Goal: Information Seeking & Learning: Learn about a topic

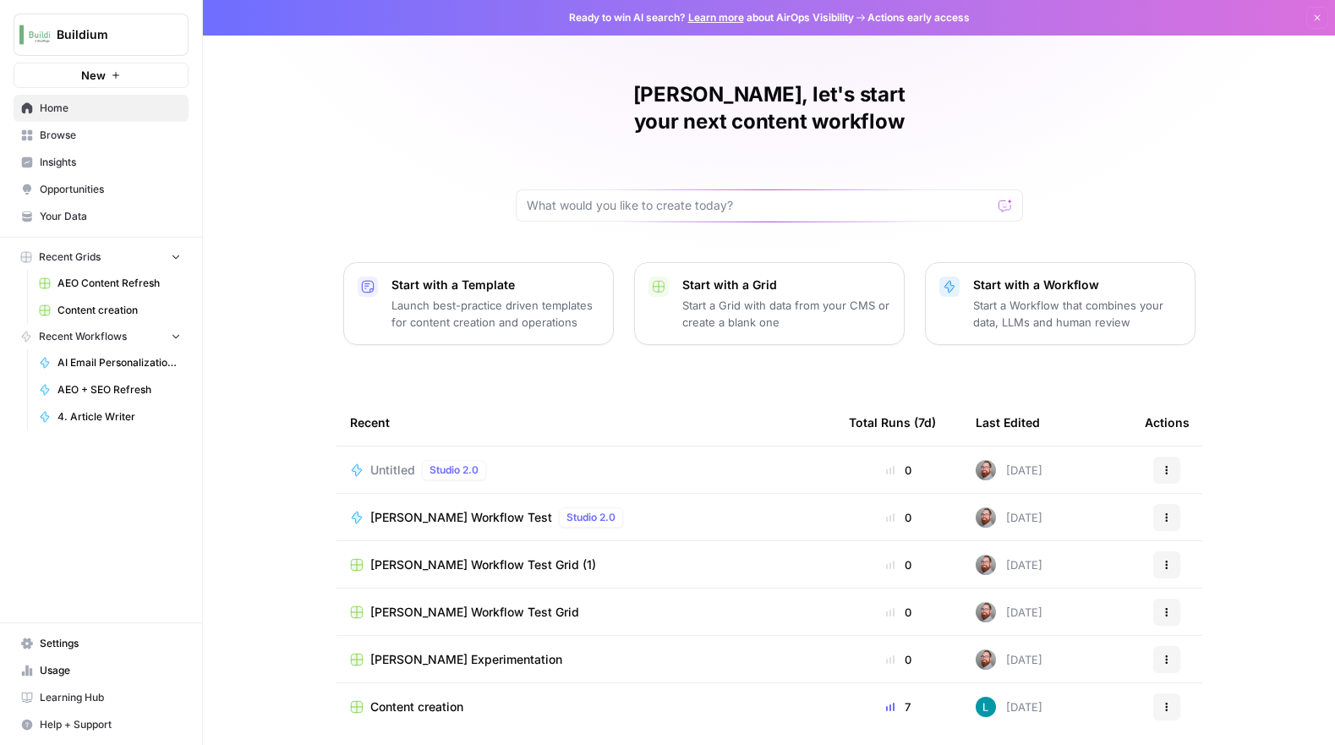
scroll to position [33, 0]
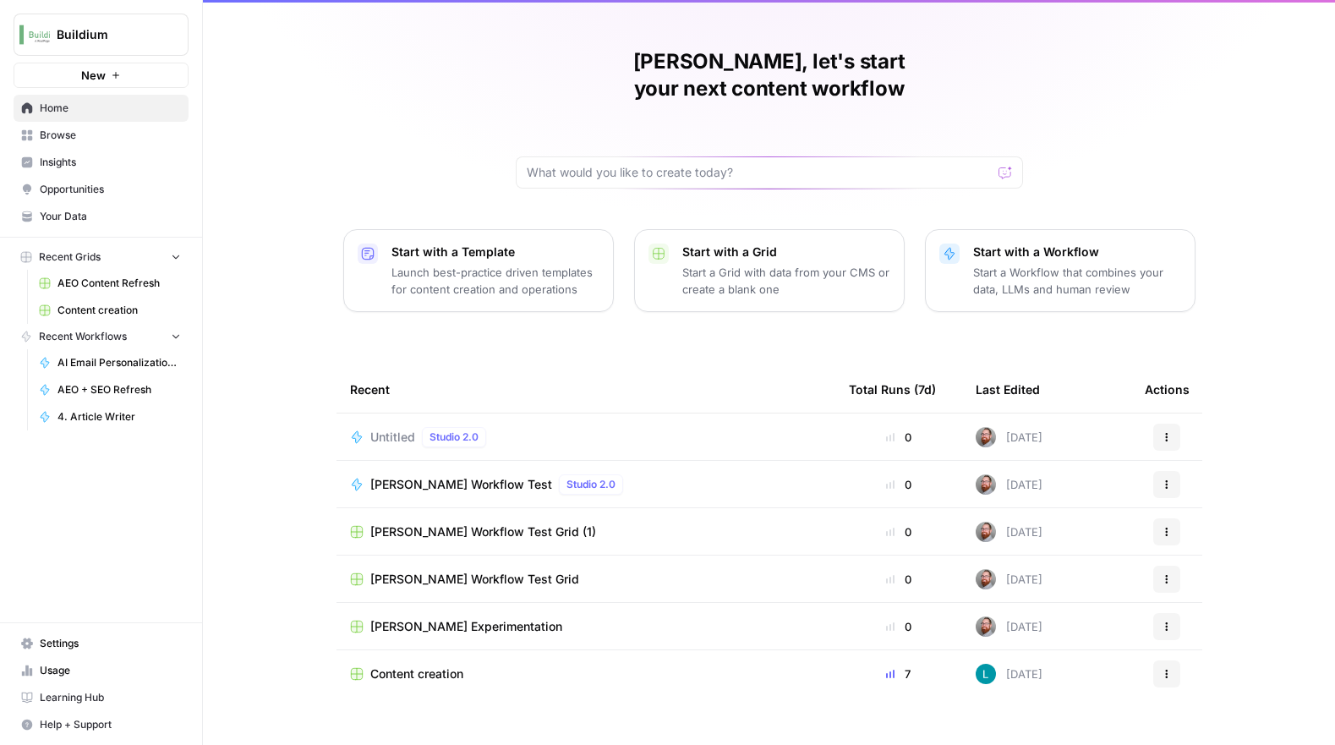
click at [455, 665] on span "Content creation" at bounding box center [416, 673] width 93 height 17
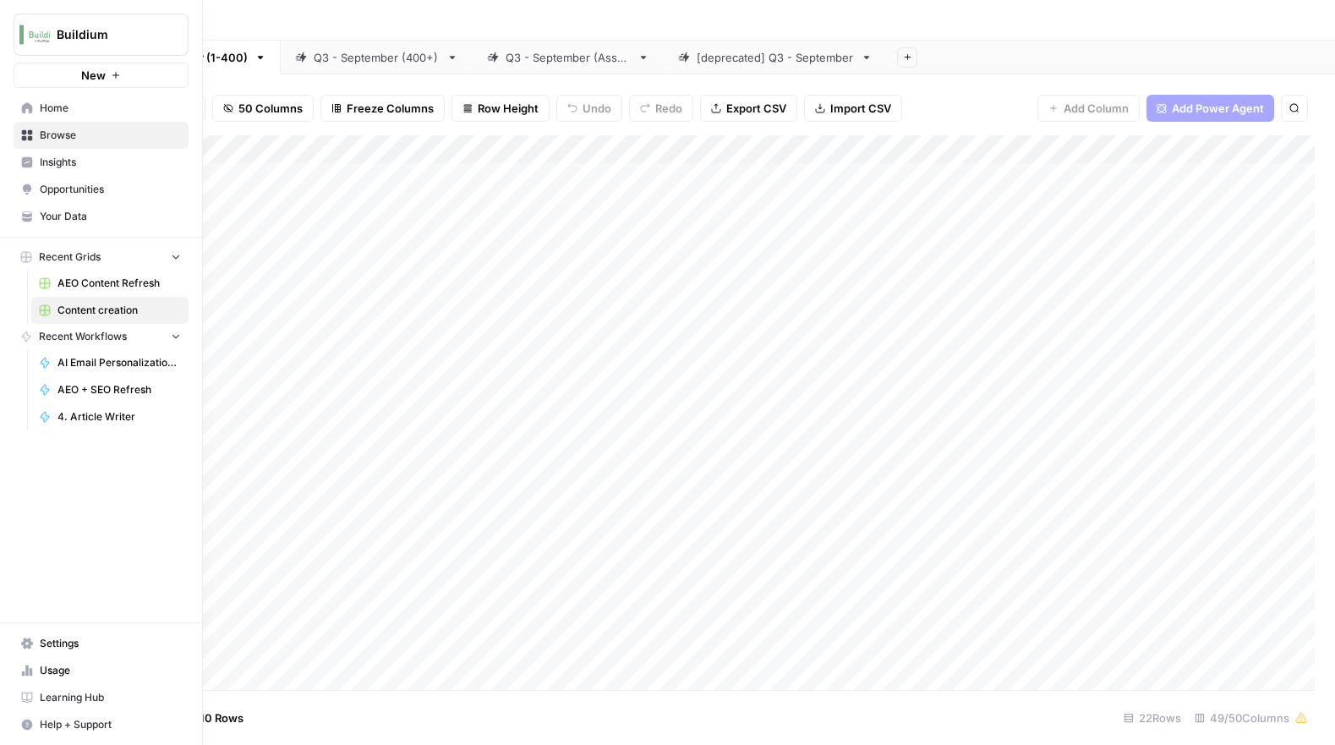
click at [58, 181] on link "Opportunities" at bounding box center [101, 189] width 175 height 27
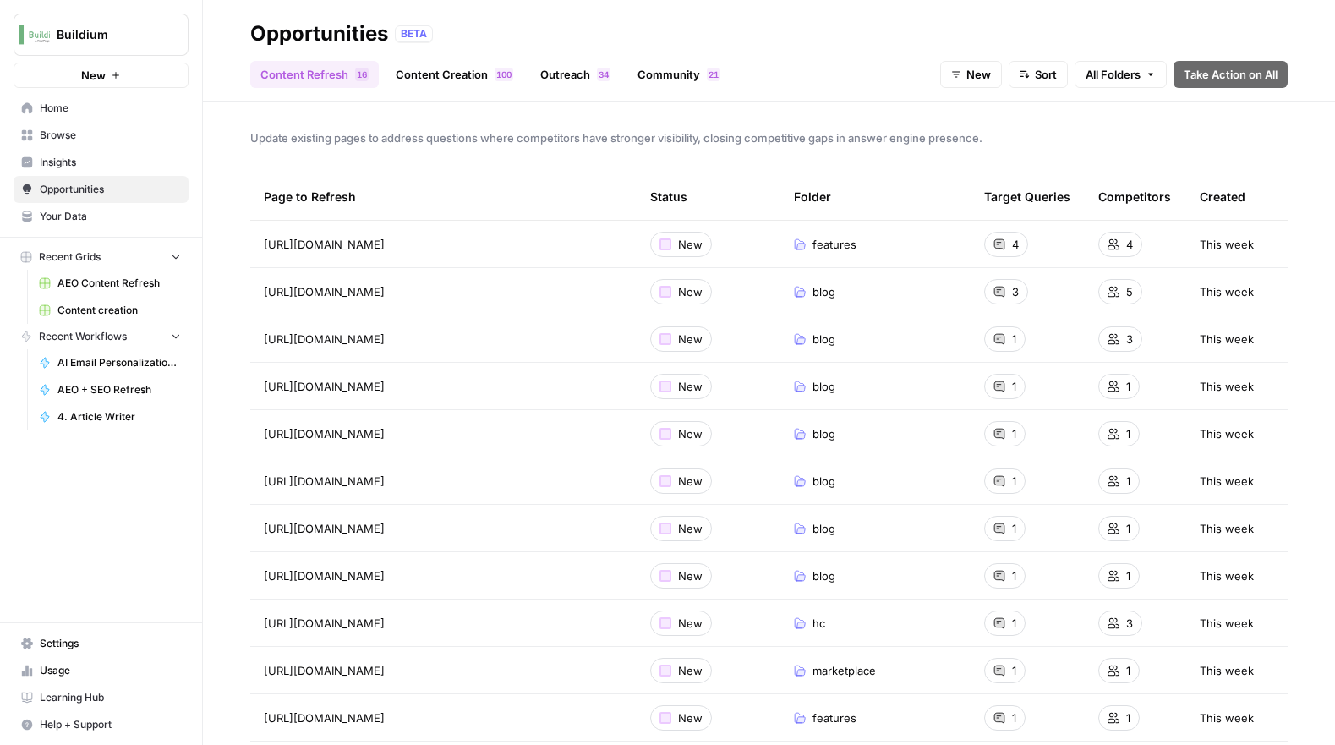
click at [65, 161] on span "Insights" at bounding box center [110, 162] width 141 height 15
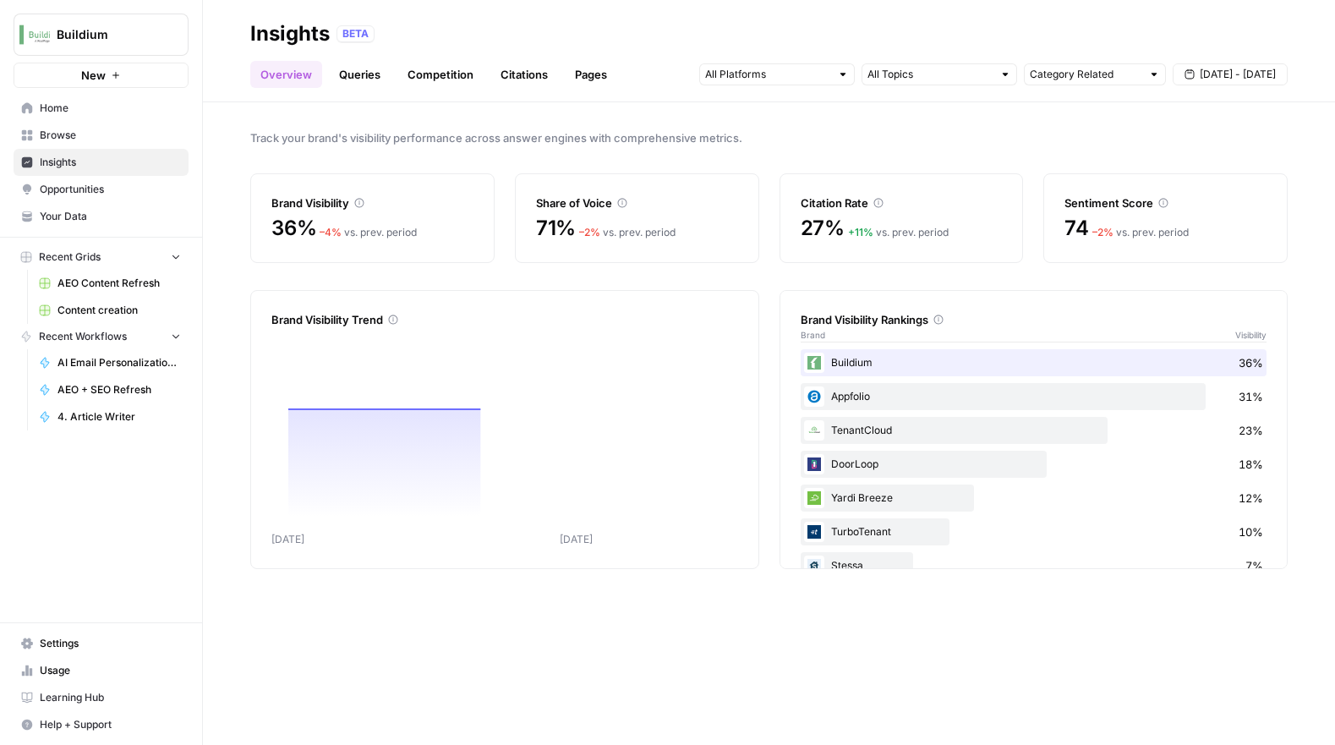
click at [61, 186] on span "Opportunities" at bounding box center [110, 189] width 141 height 15
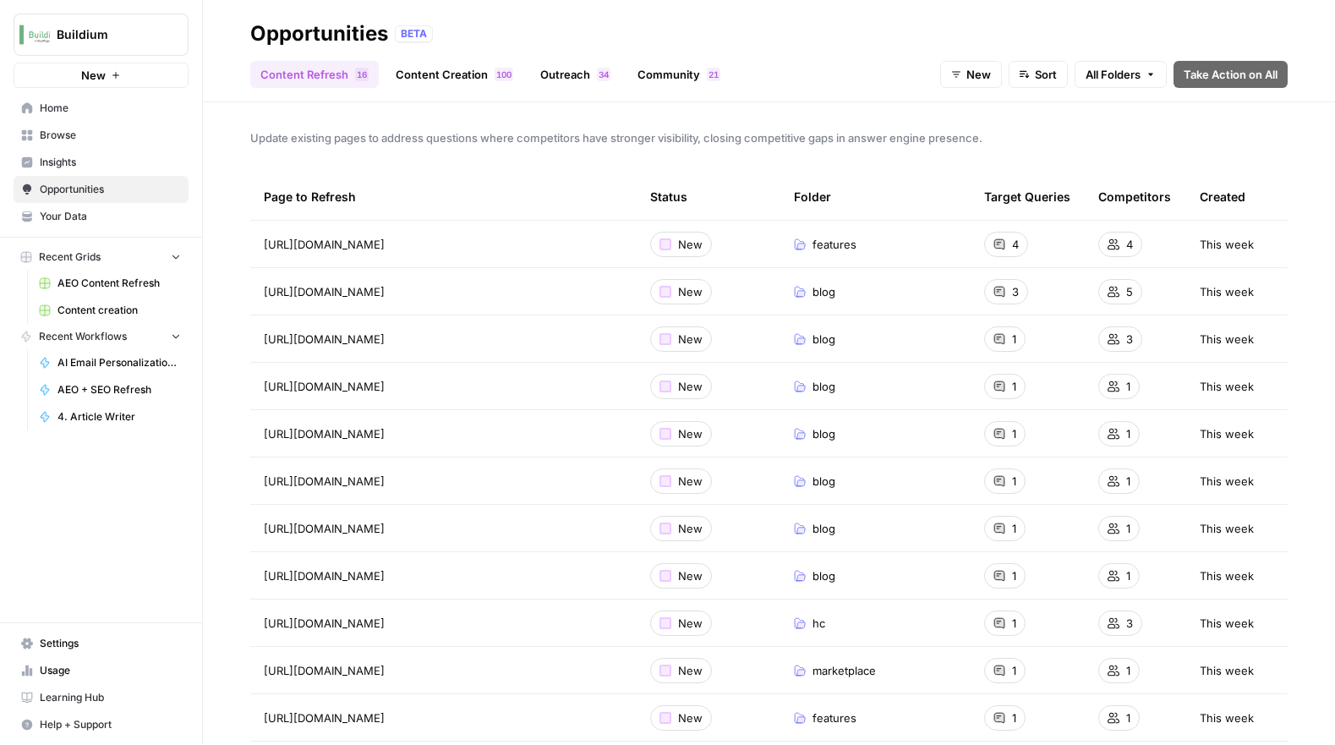
click at [71, 167] on span "Insights" at bounding box center [110, 162] width 141 height 15
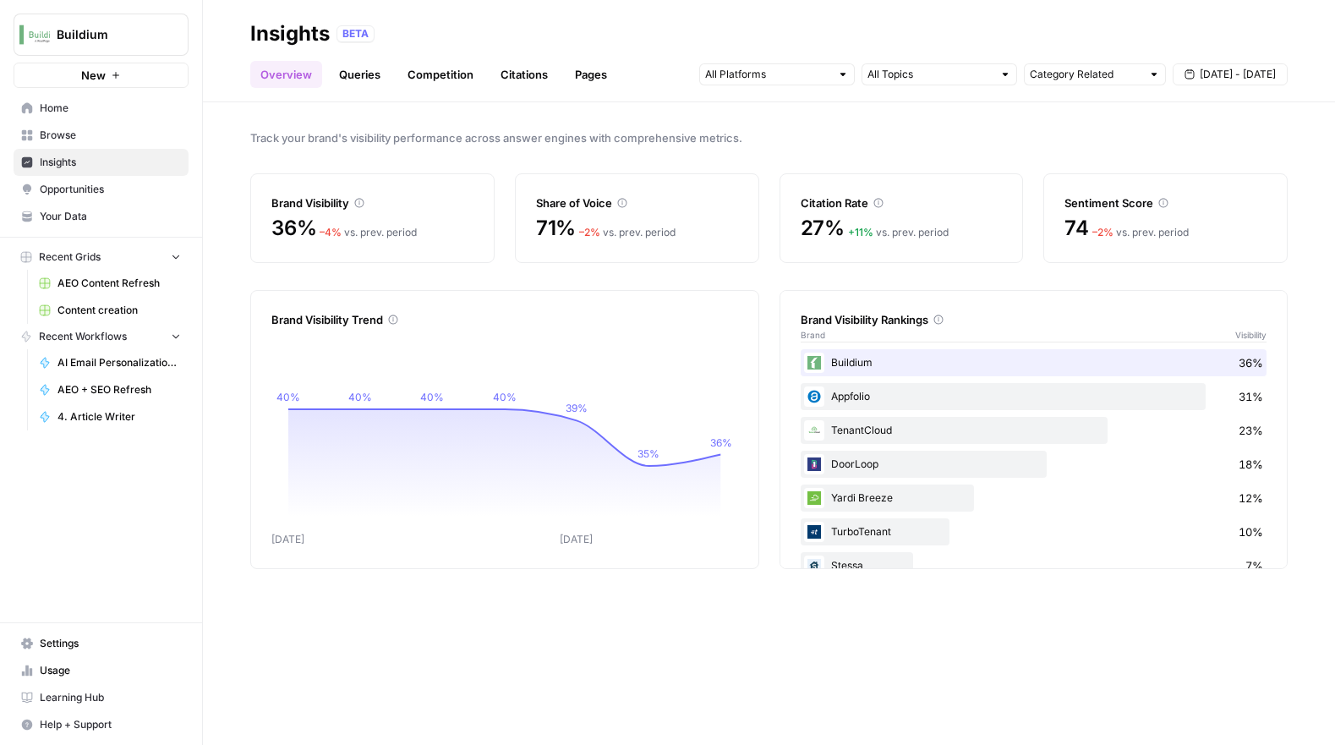
click at [942, 318] on icon at bounding box center [938, 319] width 10 height 10
click at [882, 320] on div "Brand Visibility Rankings" at bounding box center [1033, 319] width 467 height 17
click at [873, 325] on div "Brand Visibility Rankings" at bounding box center [1033, 319] width 467 height 17
click at [367, 91] on header "Insights BETA Overview Queries Competition Citations Pages Category Related [DA…" at bounding box center [769, 51] width 1132 height 102
click at [358, 76] on link "Queries" at bounding box center [360, 74] width 62 height 27
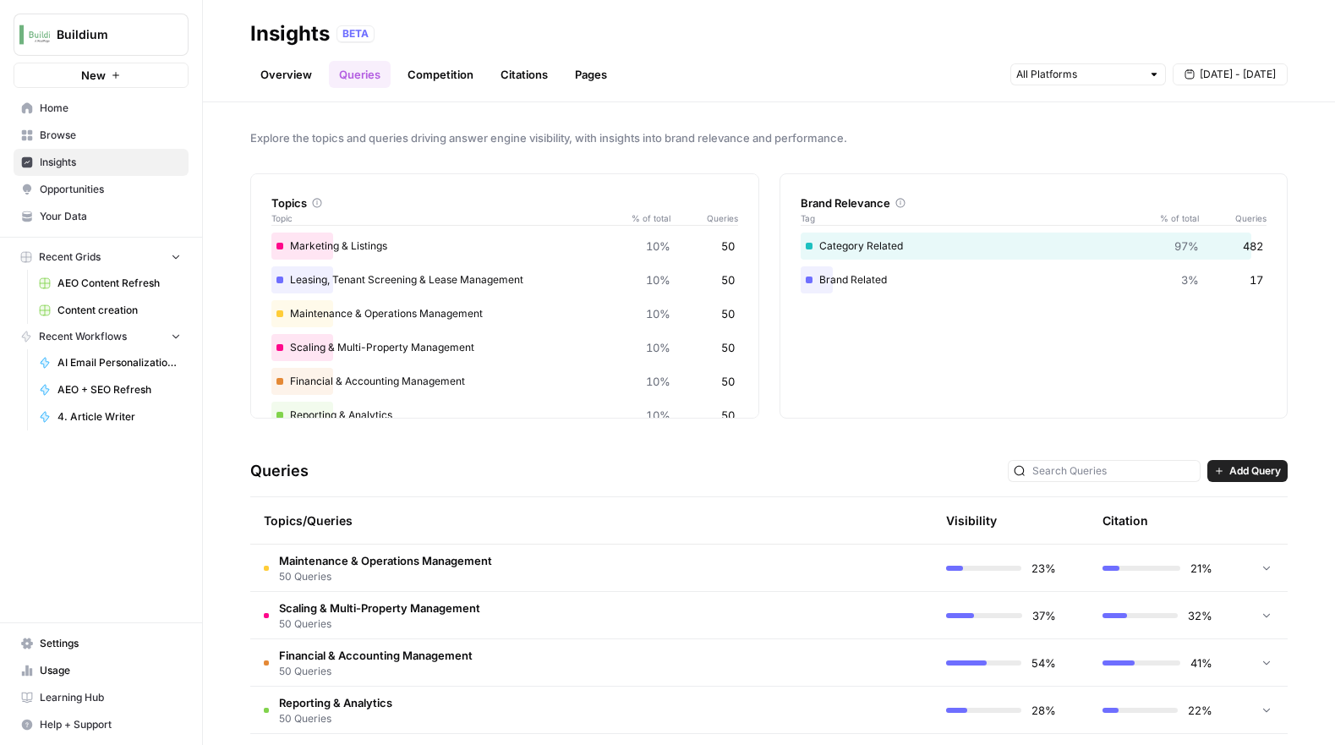
click at [1232, 471] on span "Add Query" at bounding box center [1255, 470] width 52 height 15
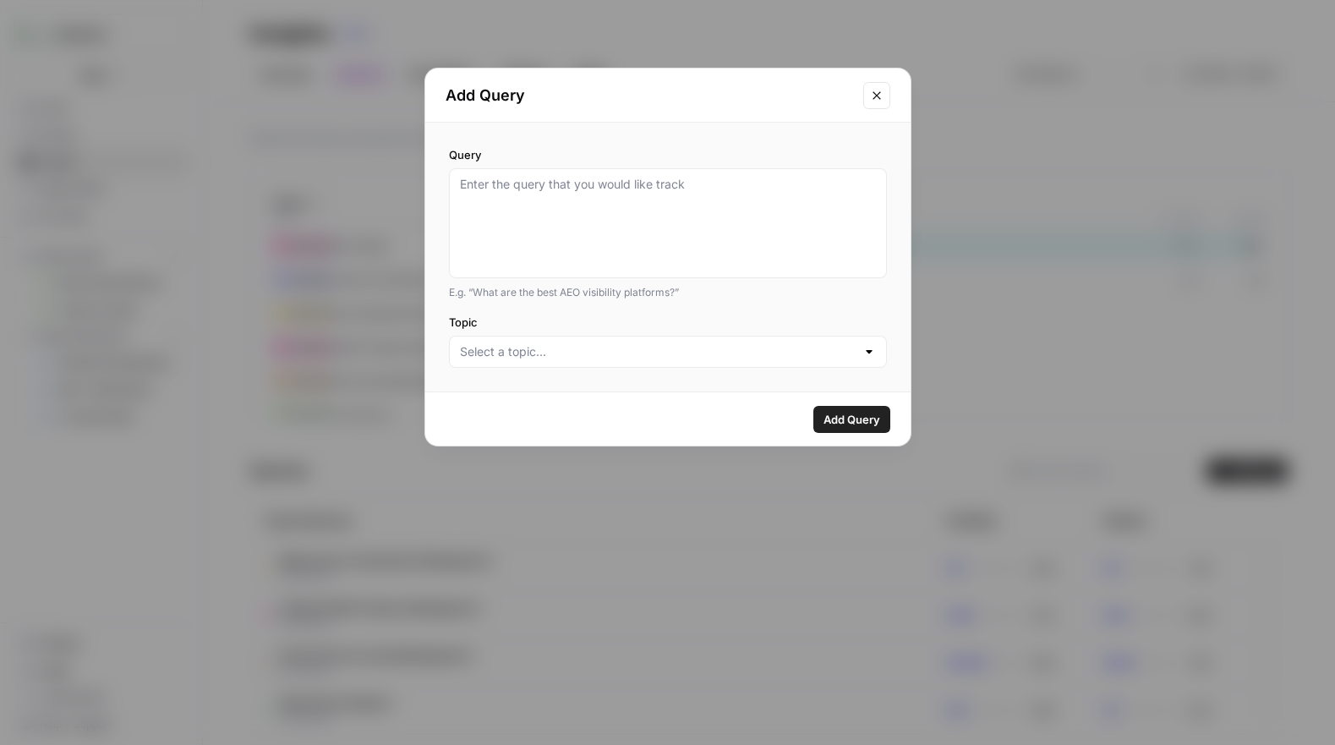
click at [875, 98] on icon "Close modal" at bounding box center [877, 96] width 14 height 14
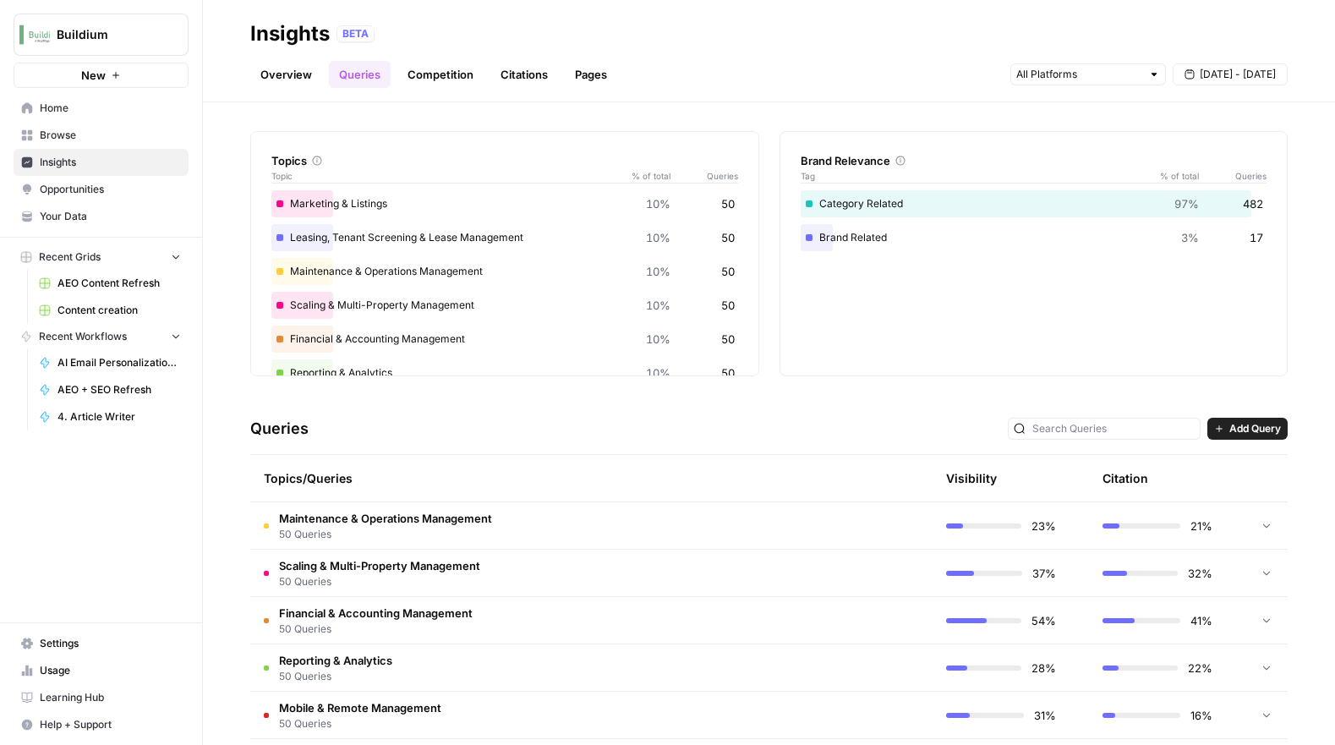
scroll to position [47, 0]
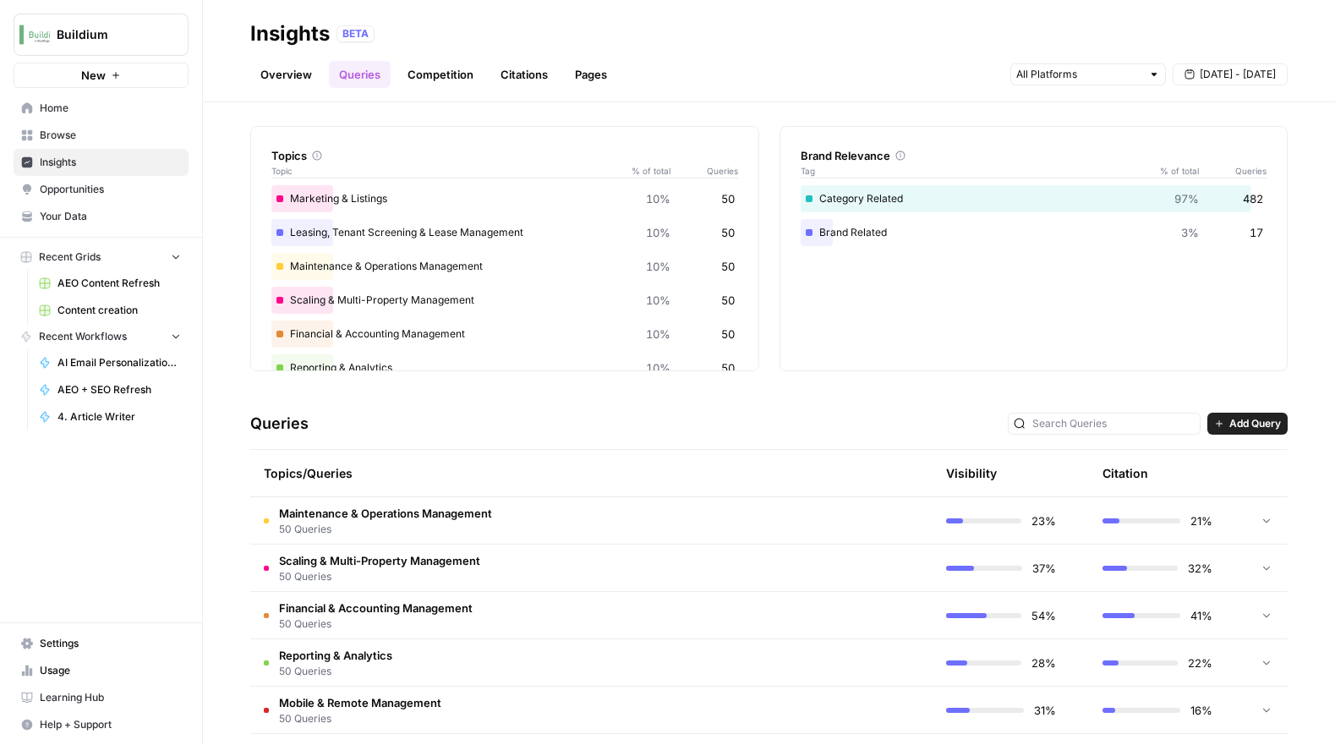
click at [1260, 422] on span "Add Query" at bounding box center [1255, 423] width 52 height 15
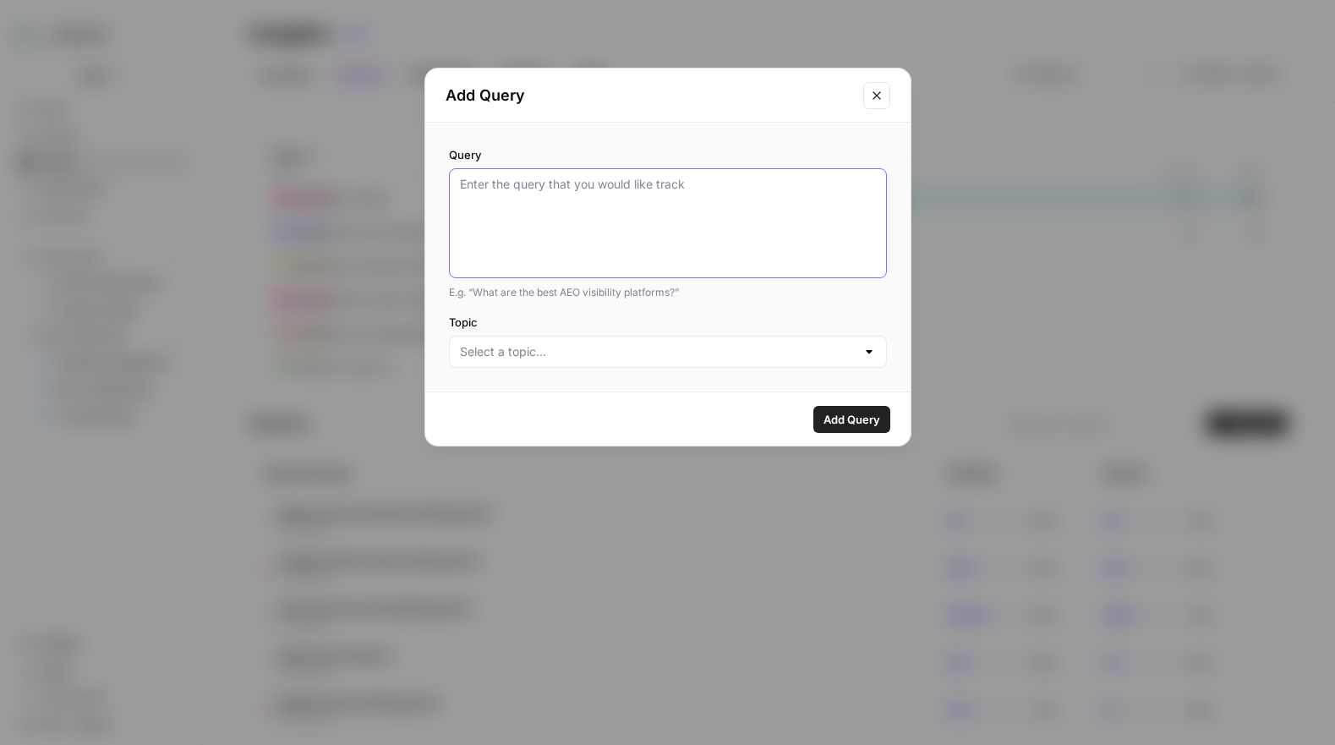
click at [820, 216] on textarea "Query" at bounding box center [668, 223] width 416 height 95
click at [770, 351] on input "Topic" at bounding box center [658, 351] width 396 height 17
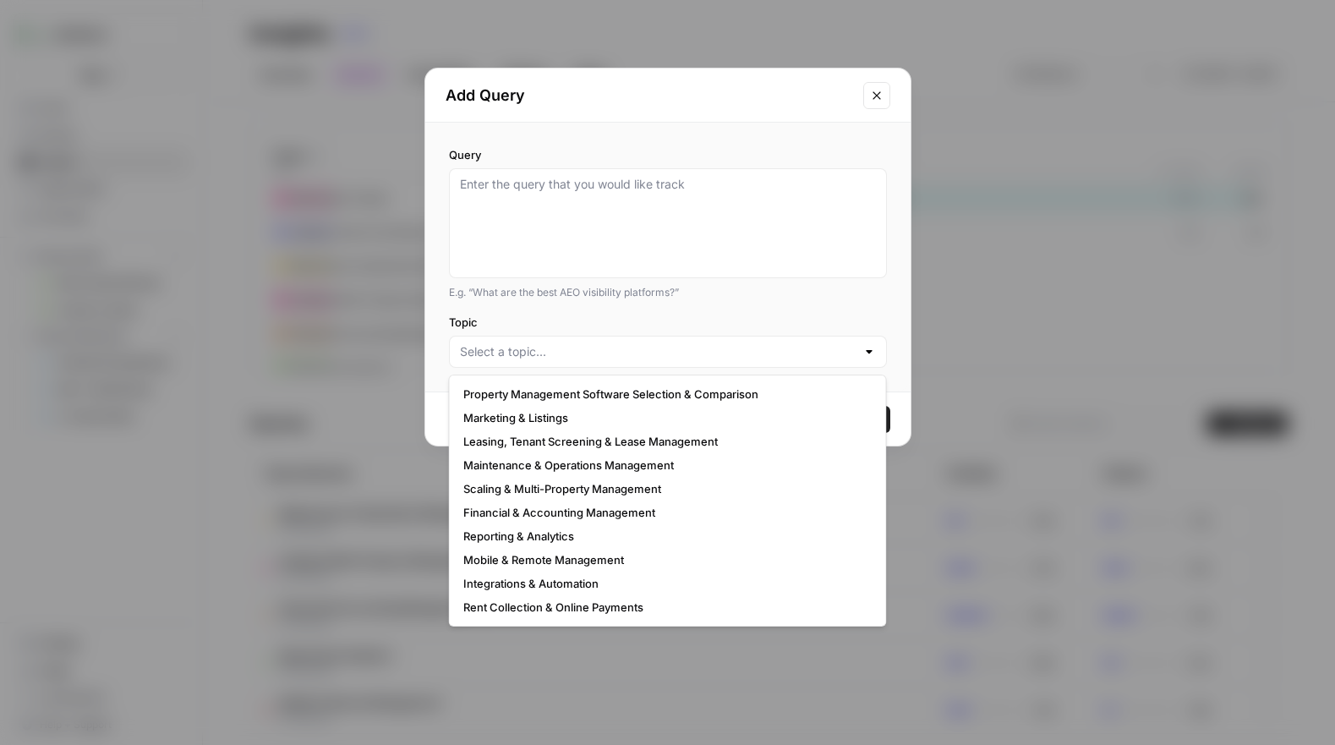
click at [767, 324] on label "Topic" at bounding box center [668, 322] width 438 height 17
click at [767, 343] on input "Topic" at bounding box center [658, 351] width 396 height 17
click at [873, 96] on icon "Close modal" at bounding box center [877, 96] width 14 height 14
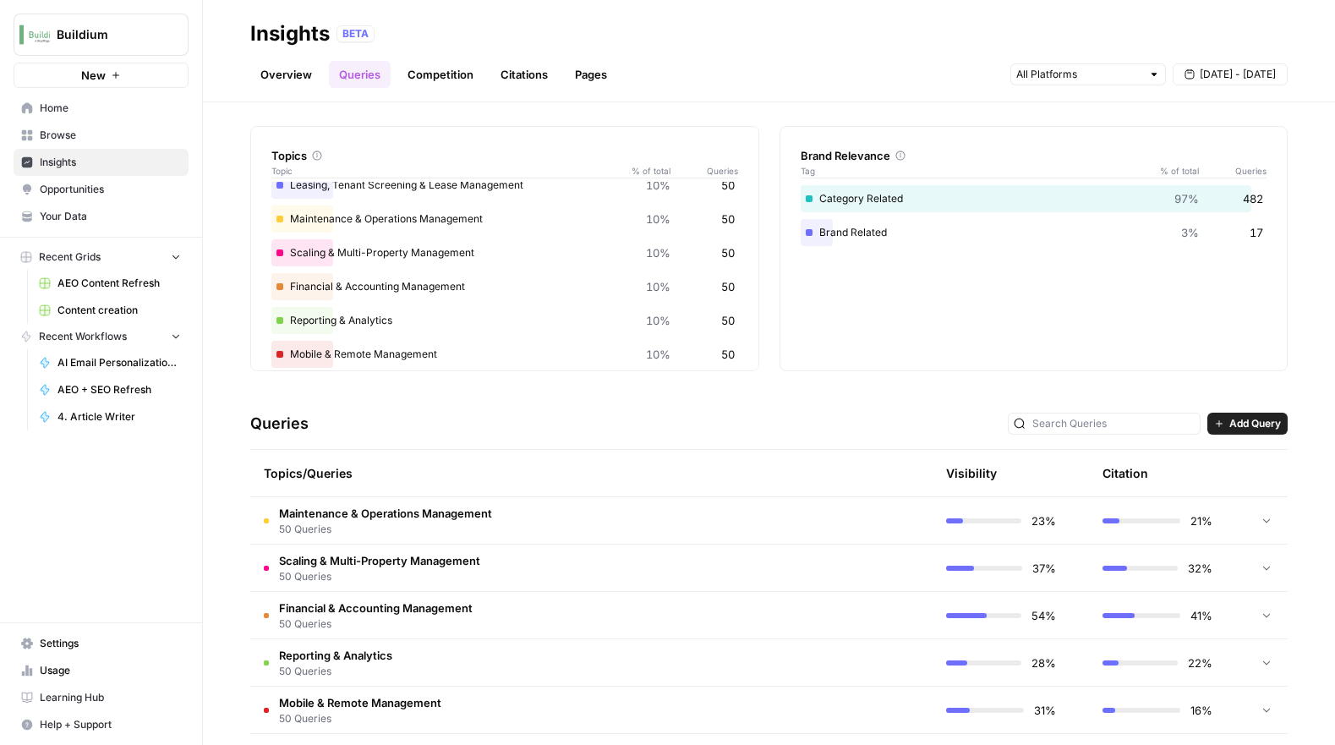
click at [728, 281] on span "50" at bounding box center [728, 286] width 14 height 17
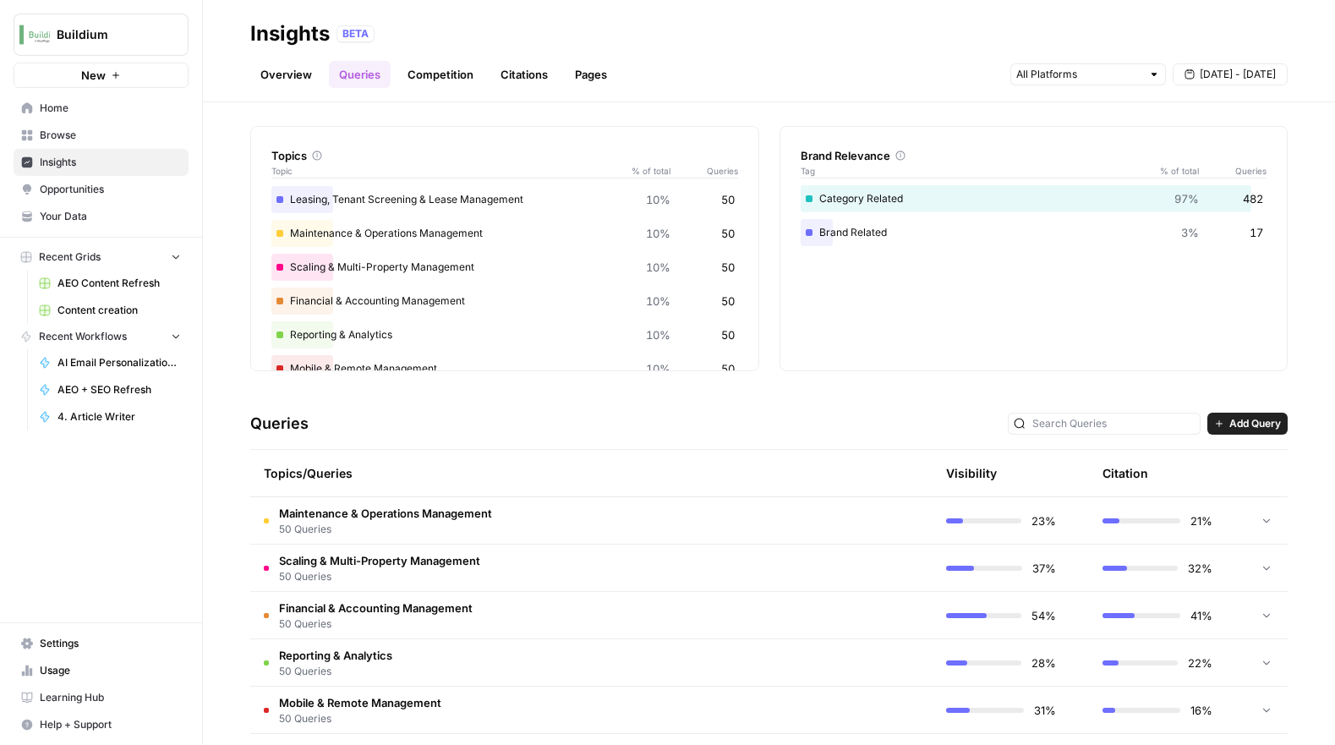
scroll to position [0, 0]
click at [729, 193] on span "50" at bounding box center [728, 198] width 14 height 17
click at [316, 199] on div "Marketing & Listings 10% 50" at bounding box center [504, 198] width 467 height 27
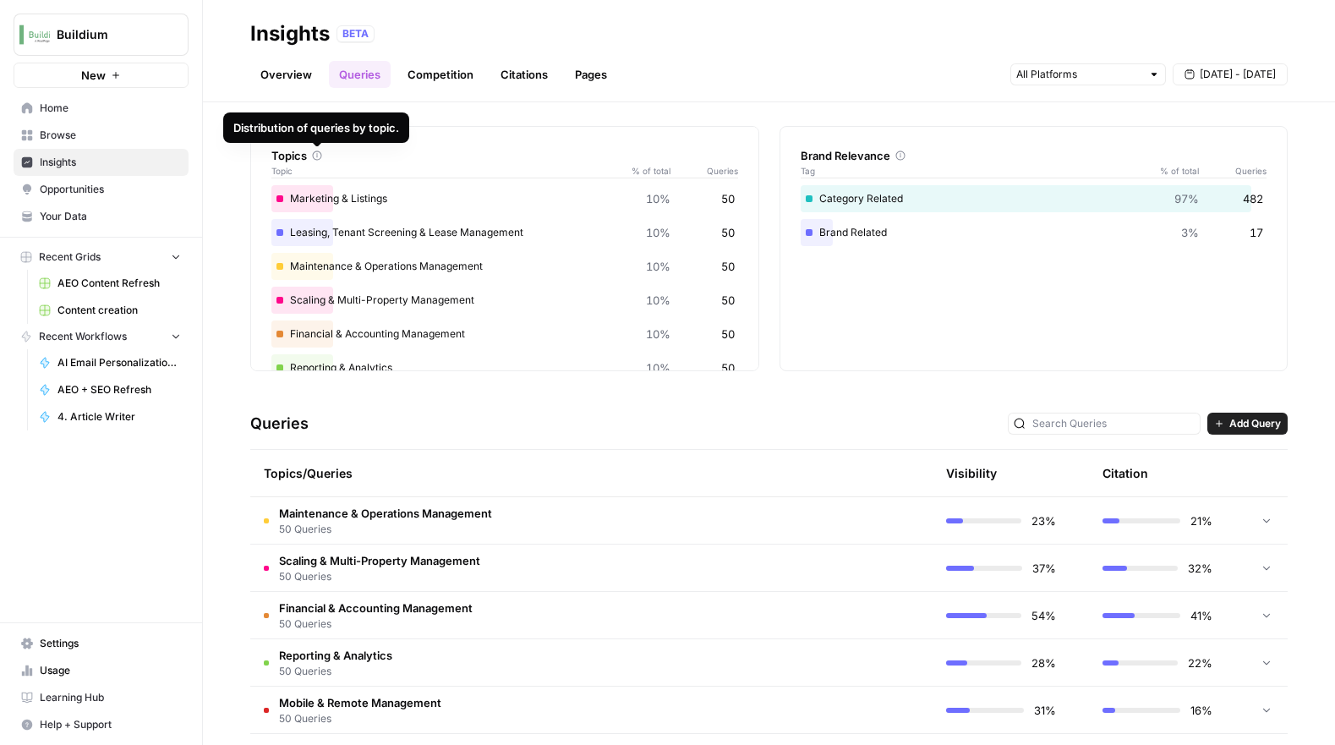
click at [309, 199] on div "Marketing & Listings 10% 50" at bounding box center [504, 198] width 467 height 27
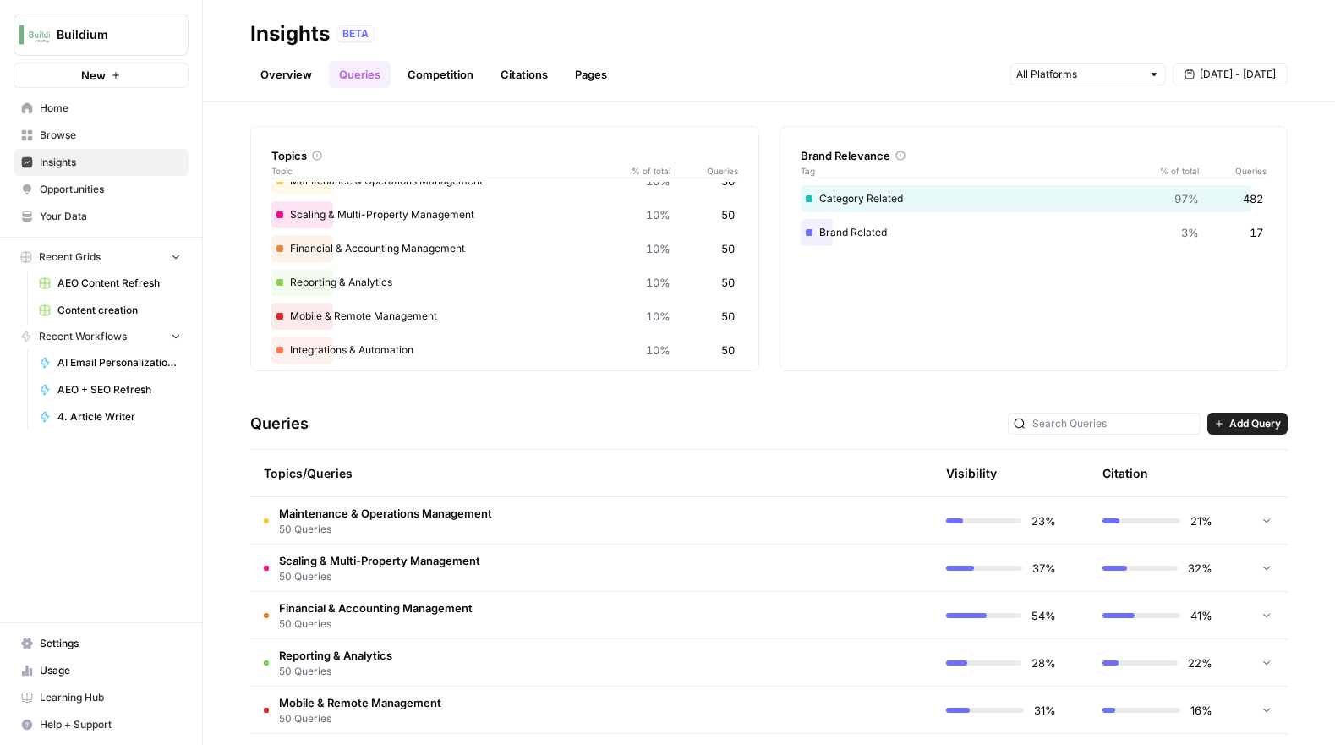
scroll to position [167, 0]
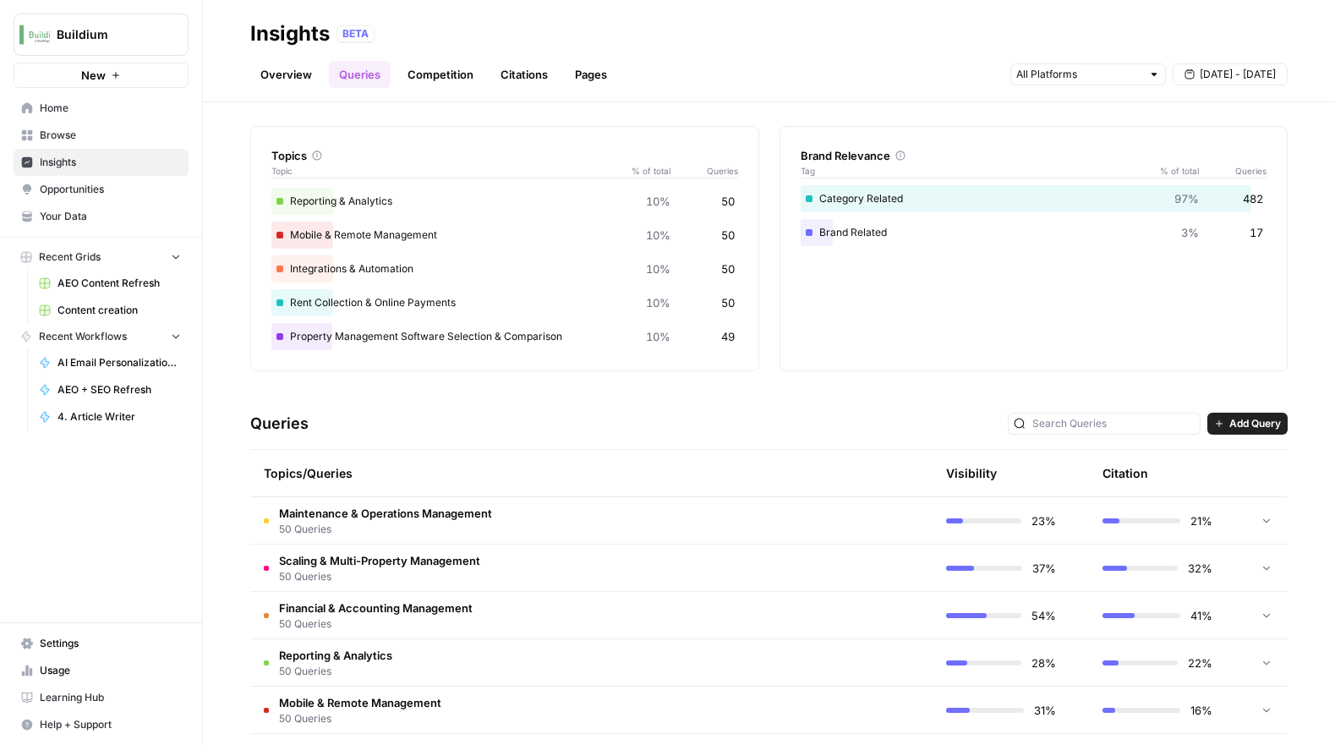
click at [855, 232] on div "Brand Related 3% 17" at bounding box center [1033, 232] width 467 height 27
click at [818, 237] on div "Brand Related 3% 17" at bounding box center [1033, 232] width 467 height 27
click at [1189, 235] on span "3%" at bounding box center [1190, 232] width 18 height 17
click at [1182, 197] on span "97%" at bounding box center [1186, 198] width 25 height 17
click at [1091, 265] on div "Category Related 97% 482 Brand Related 3% 17" at bounding box center [1033, 225] width 467 height 81
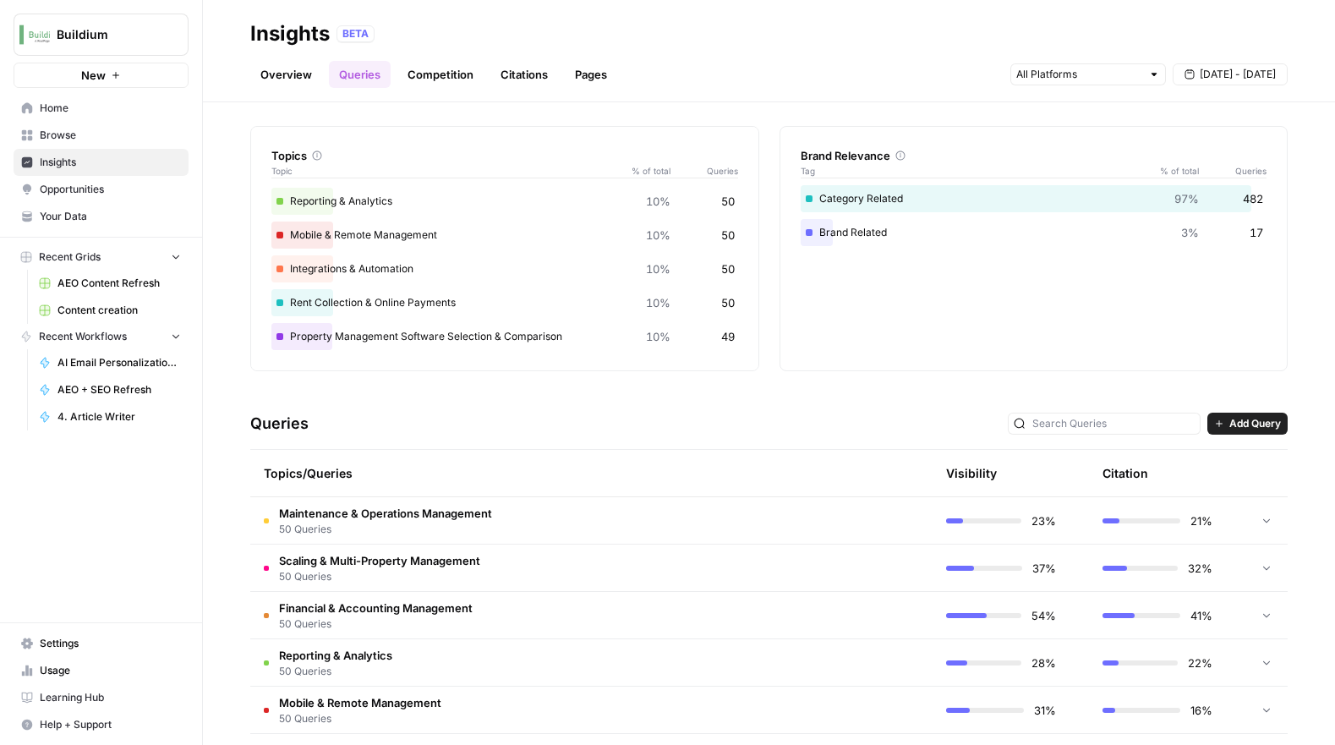
click at [1265, 79] on span "[DATE] - [DATE]" at bounding box center [1237, 74] width 76 height 15
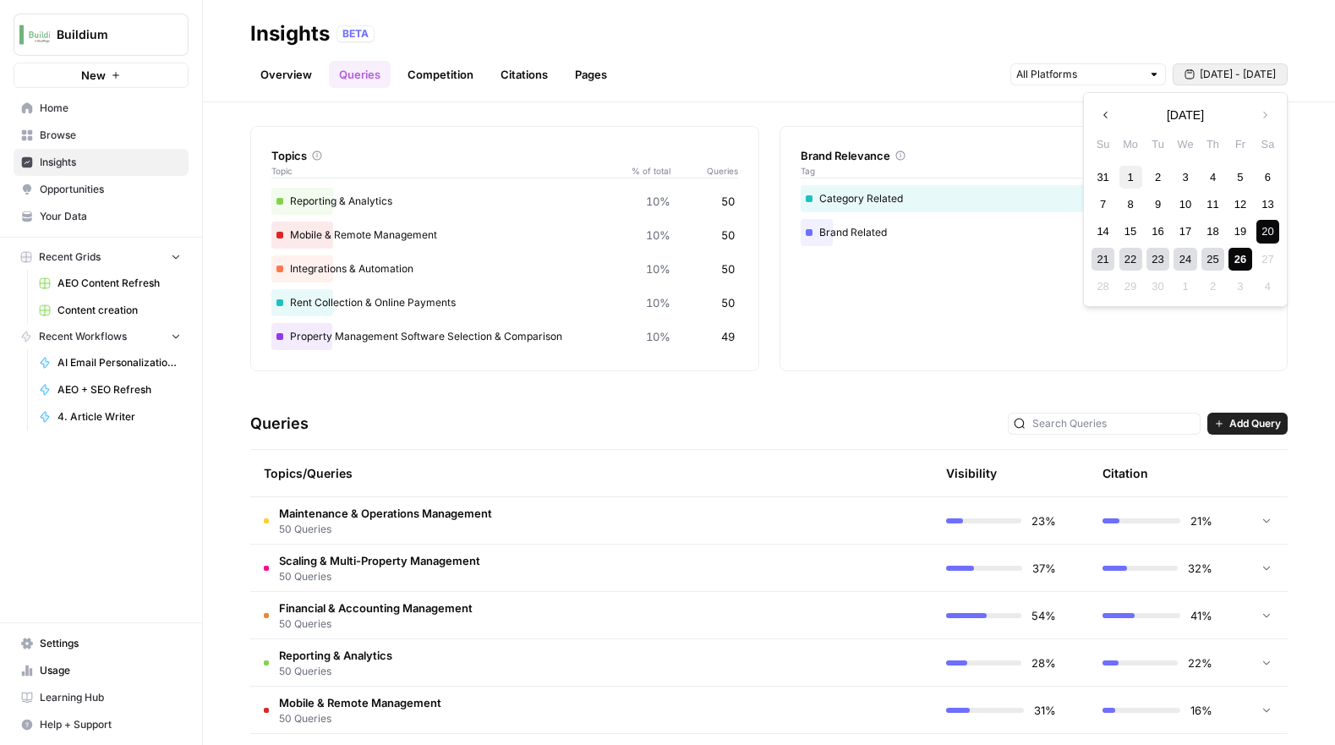
click at [1127, 173] on div "1" at bounding box center [1130, 177] width 23 height 23
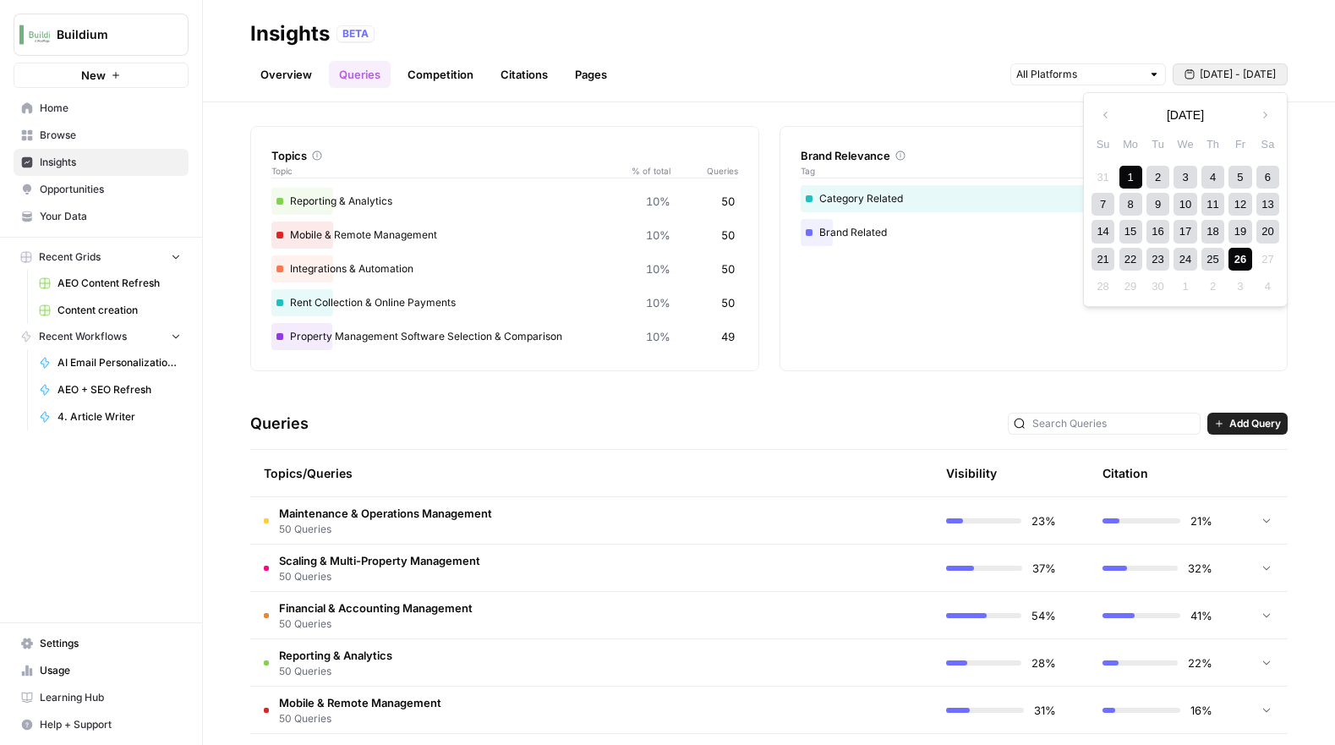
click at [1241, 259] on div "26" at bounding box center [1239, 259] width 23 height 23
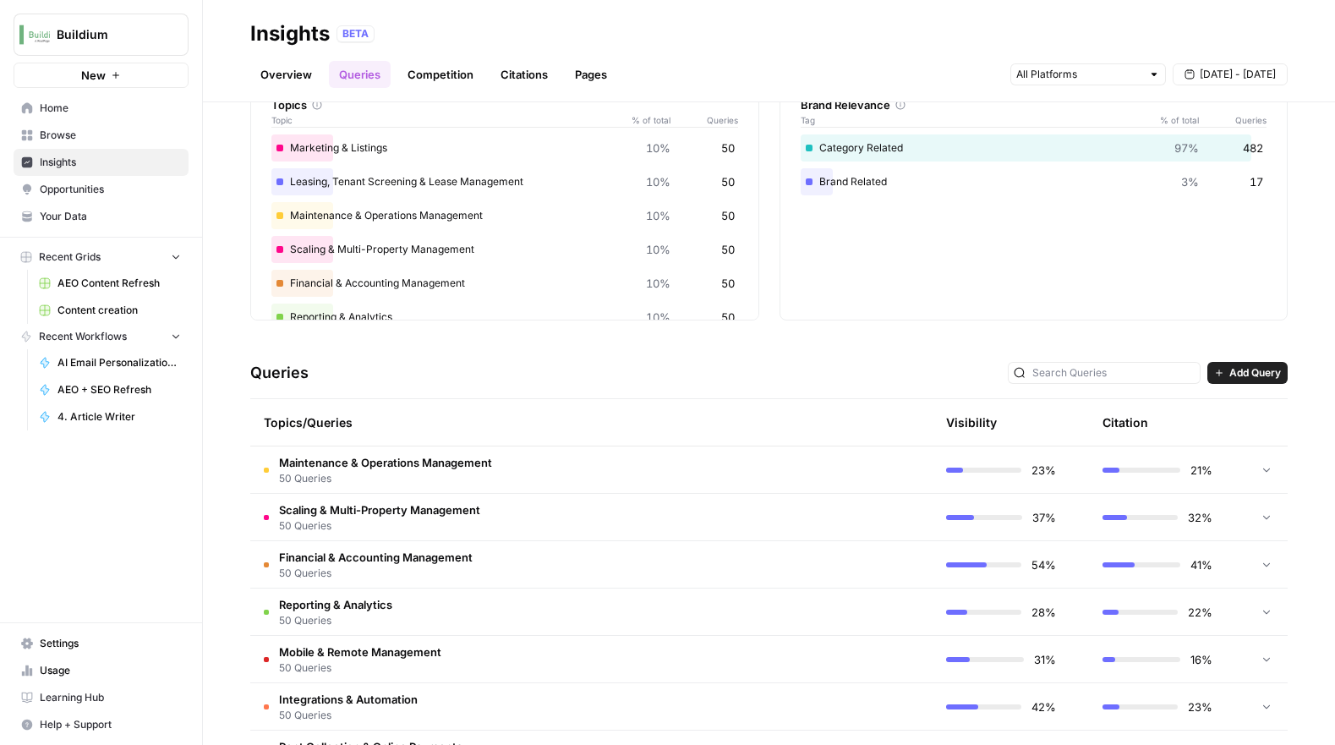
scroll to position [103, 0]
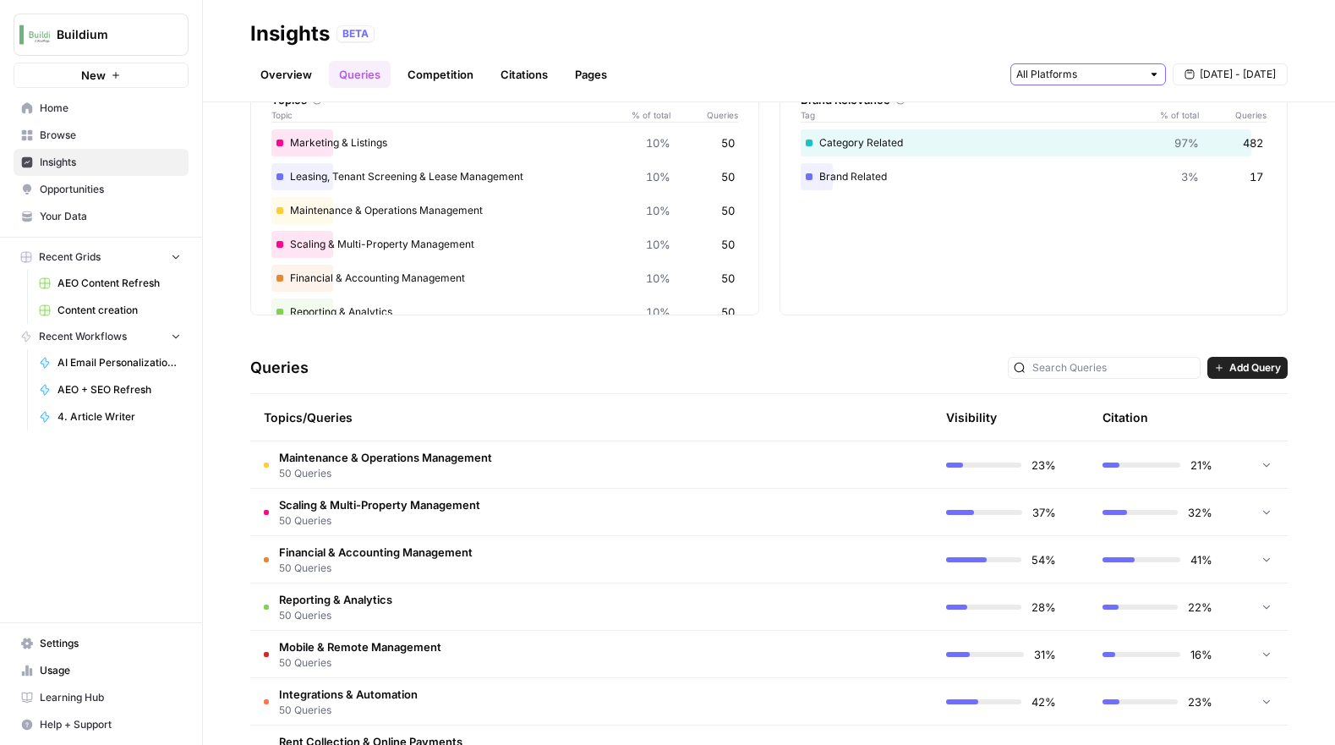
click at [1132, 73] on input "text" at bounding box center [1078, 74] width 125 height 17
click at [923, 28] on div "BETA" at bounding box center [811, 33] width 951 height 17
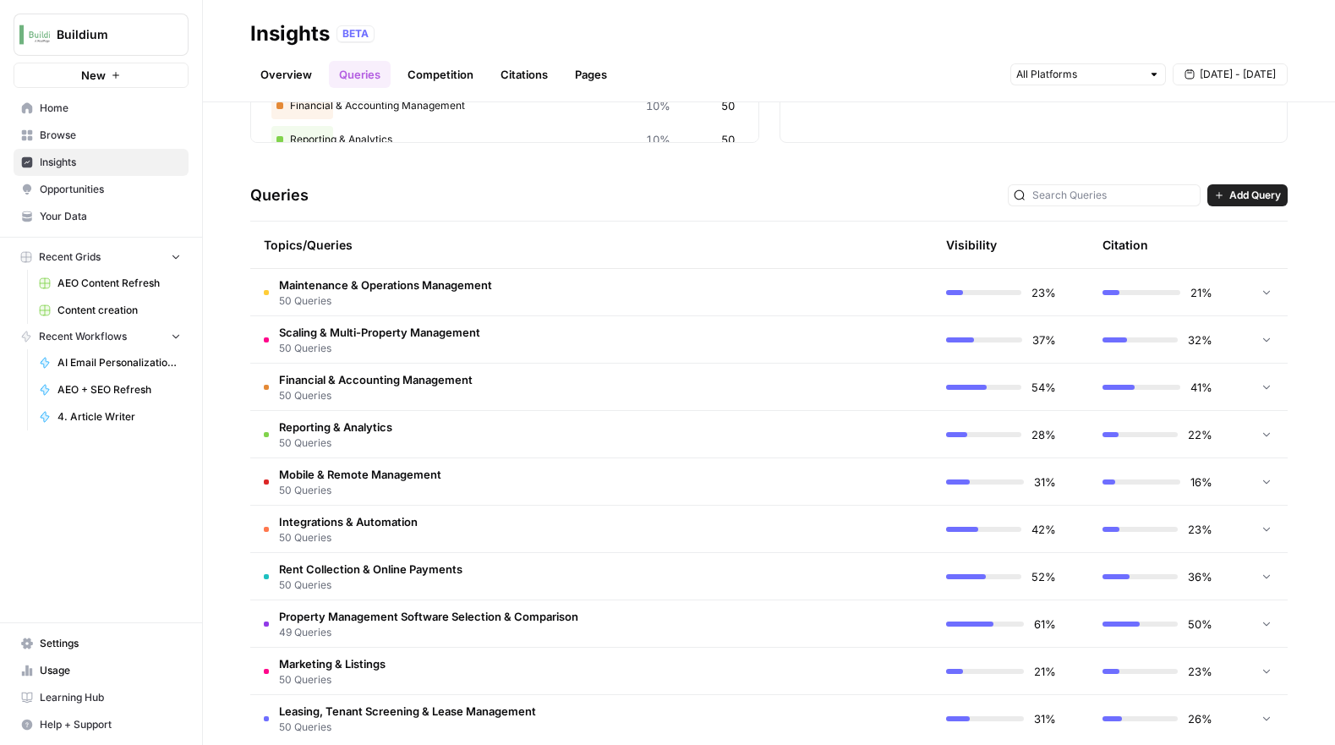
scroll to position [300, 0]
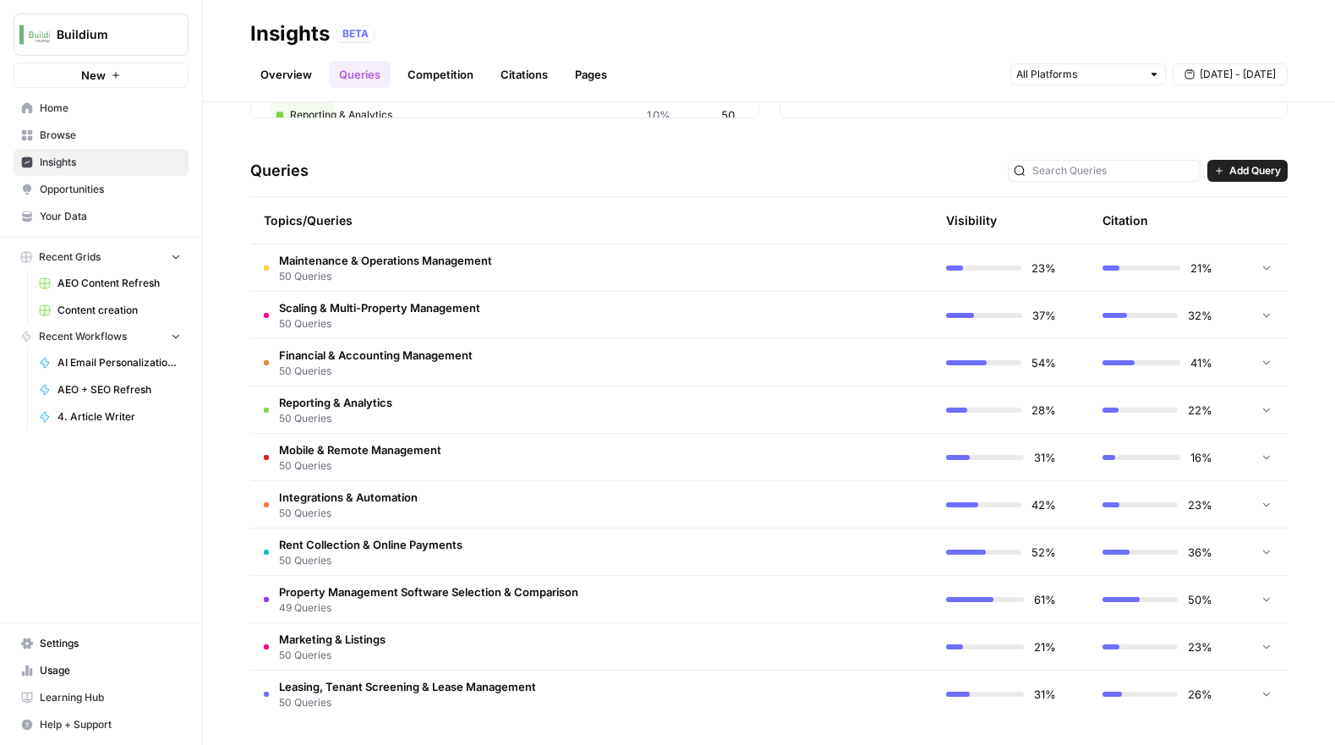
click at [1264, 316] on icon at bounding box center [1266, 315] width 12 height 12
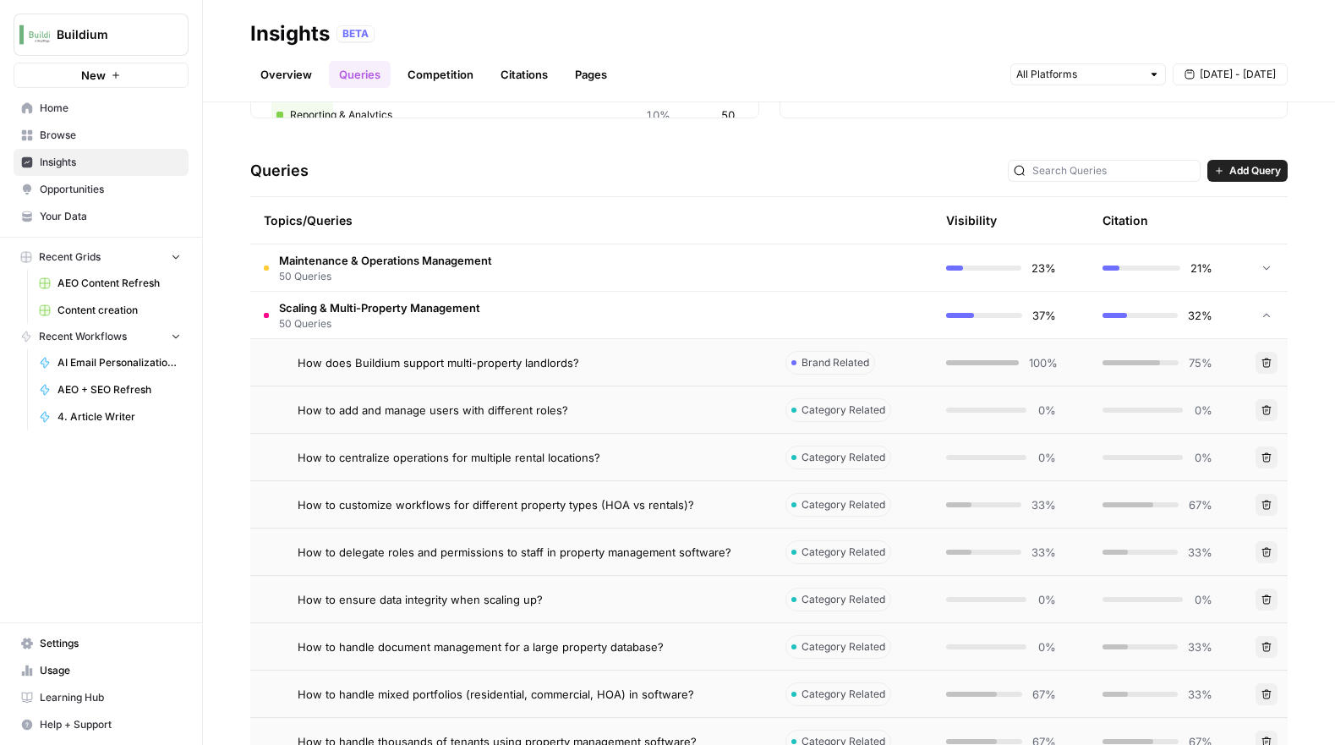
click at [1264, 316] on icon at bounding box center [1266, 315] width 12 height 12
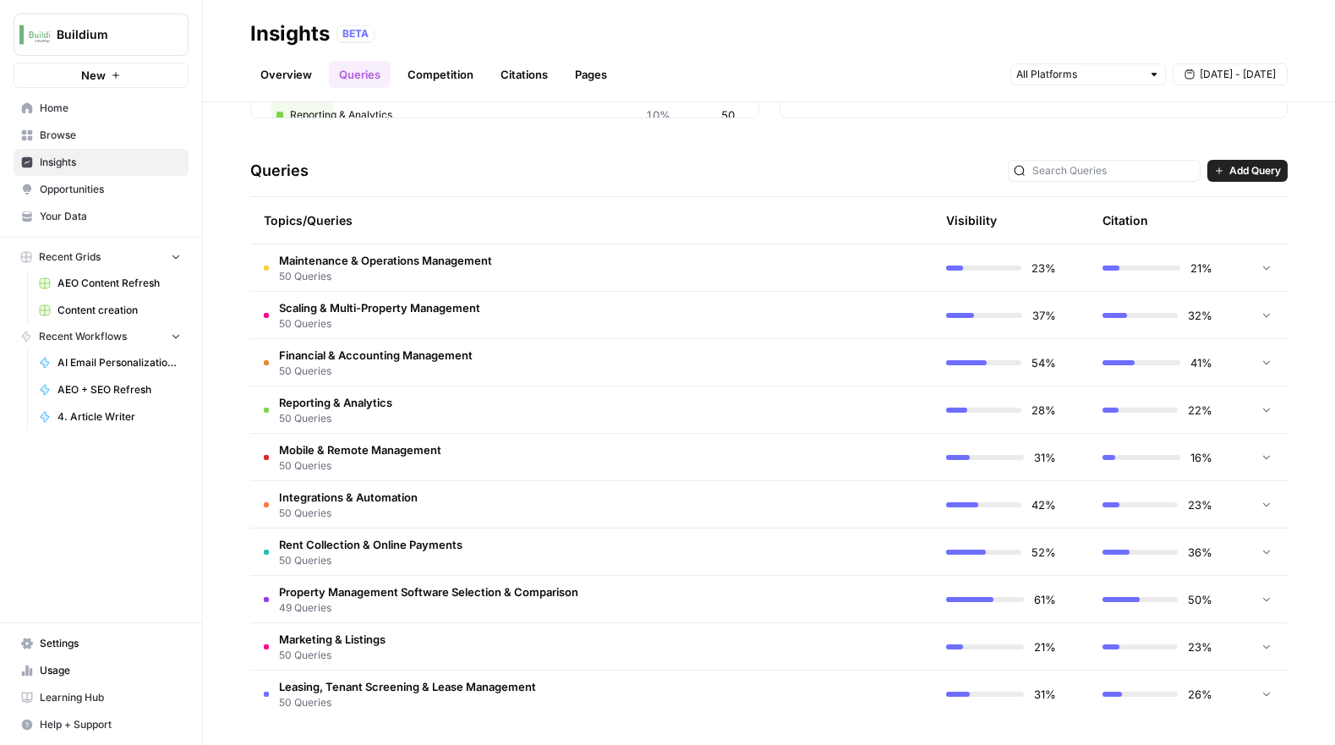
click at [1263, 270] on icon at bounding box center [1266, 267] width 12 height 12
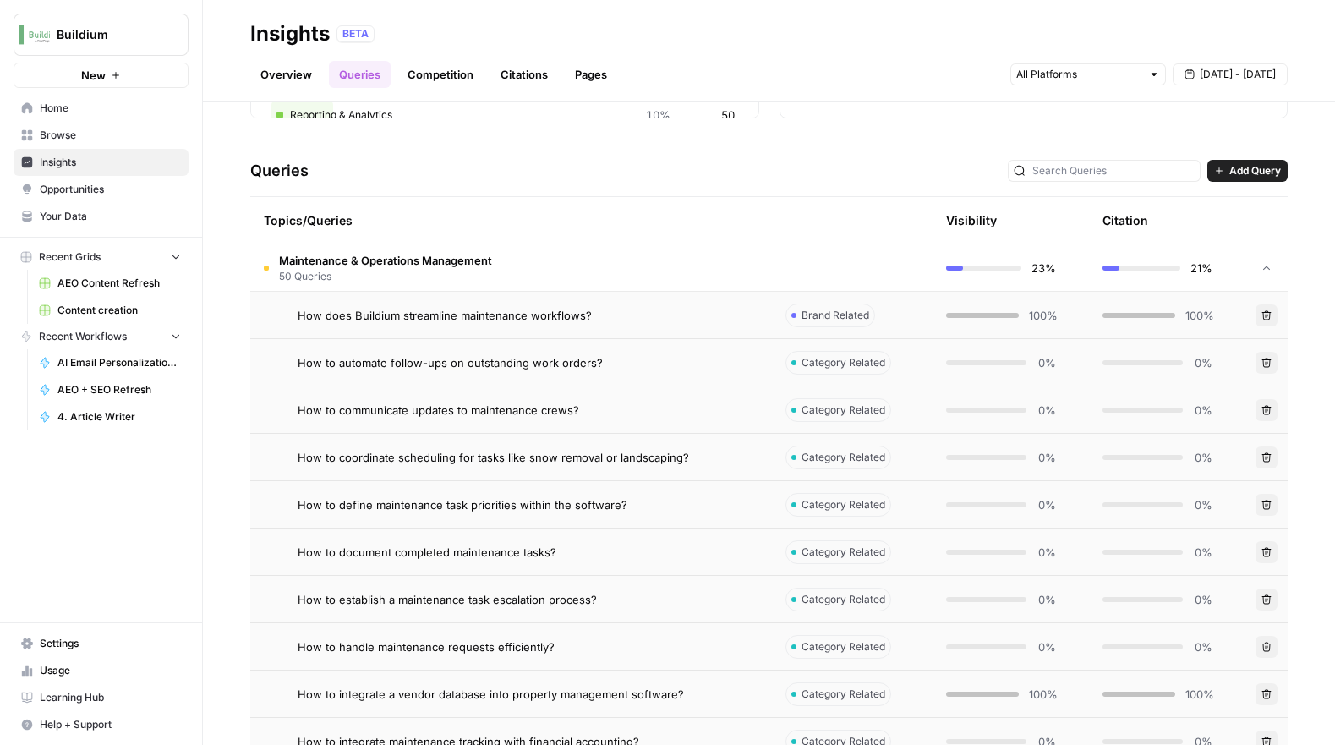
click at [546, 328] on td "How does Buildium streamline maintenance workflows?" at bounding box center [511, 315] width 522 height 46
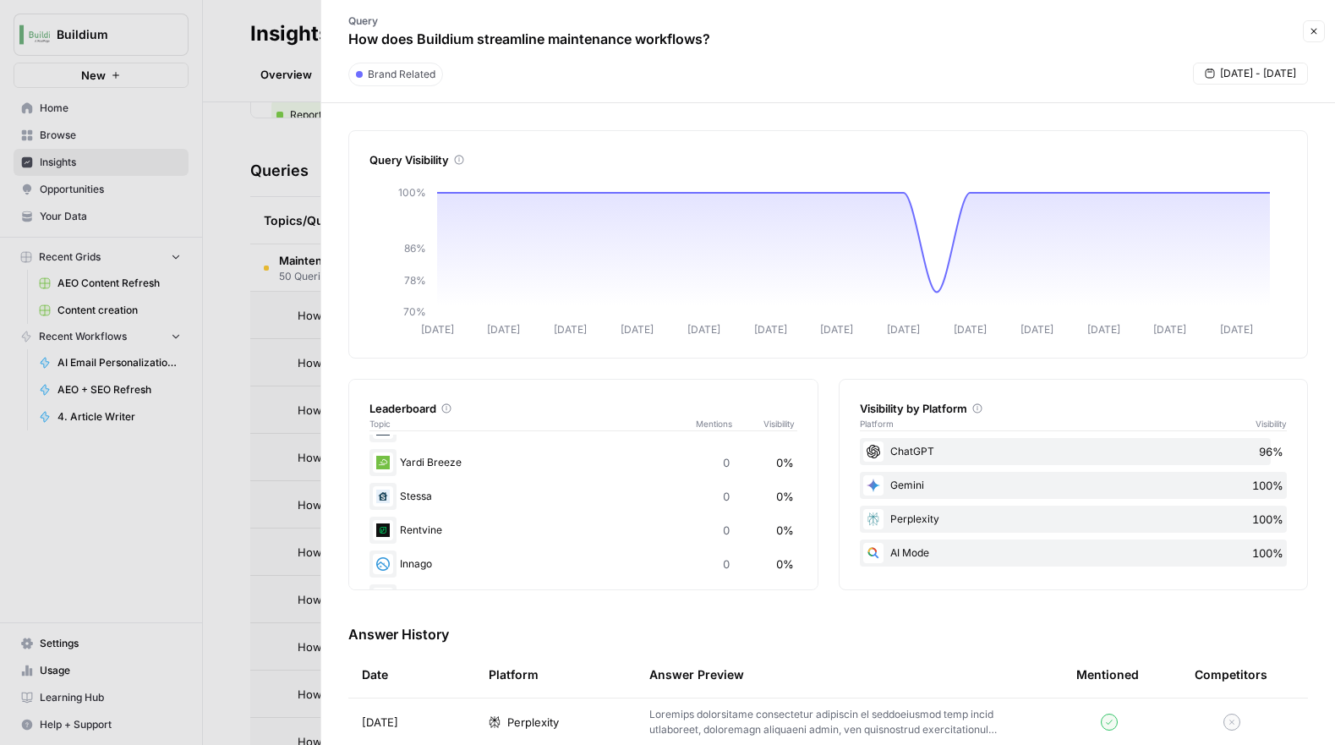
click at [1316, 32] on icon "button" at bounding box center [1313, 31] width 10 height 10
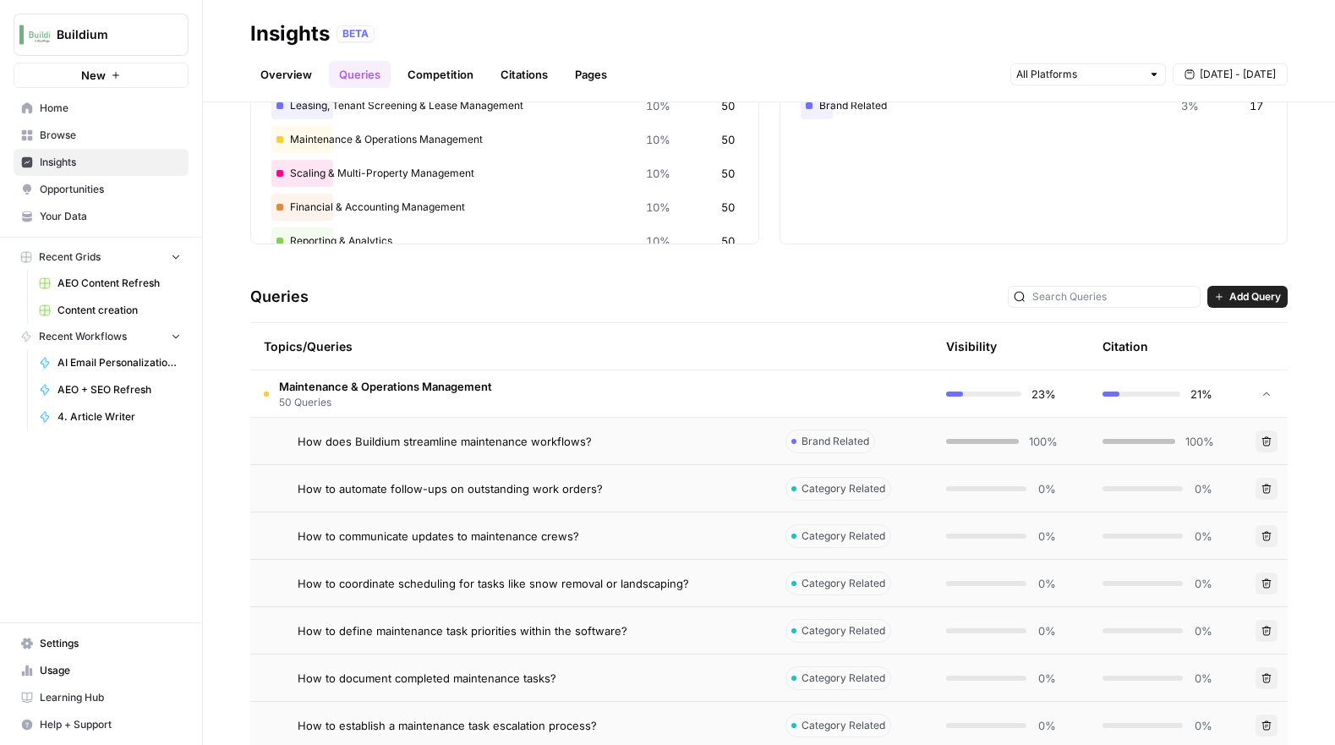
scroll to position [166, 0]
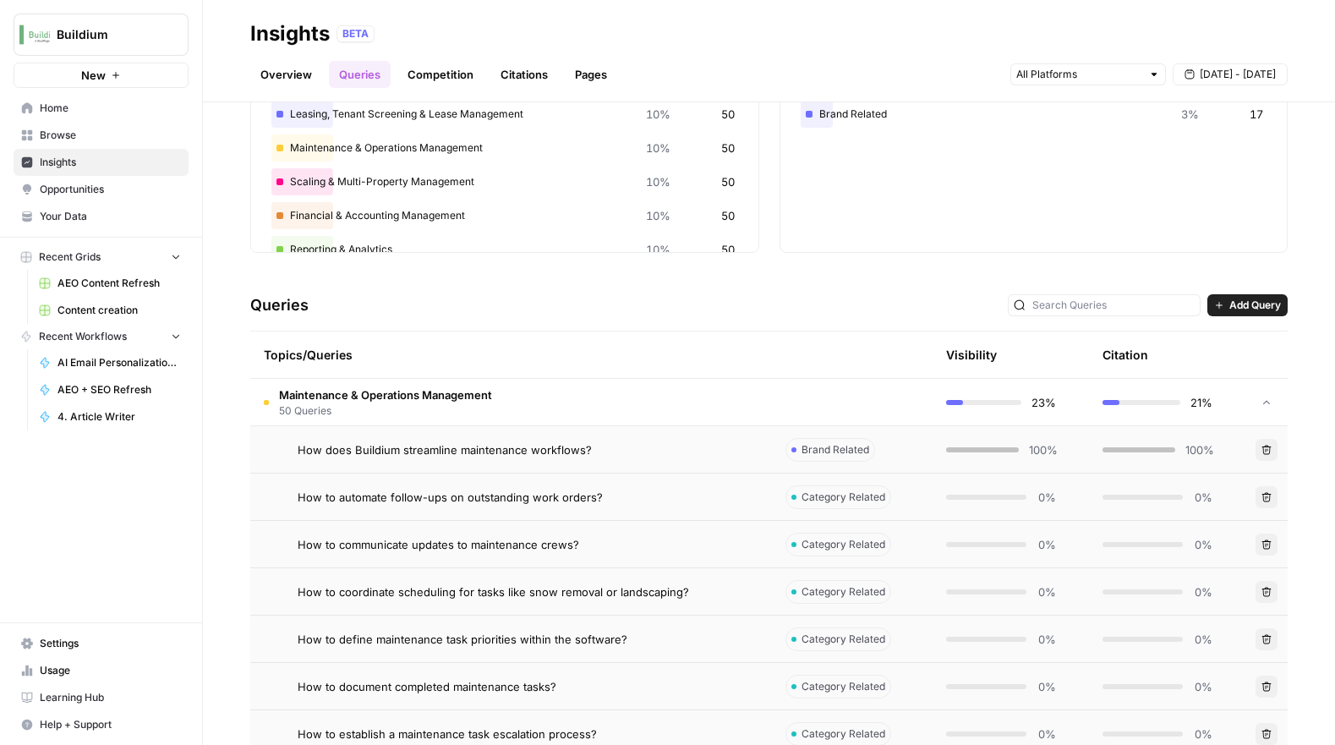
click at [291, 77] on link "Overview" at bounding box center [286, 74] width 72 height 27
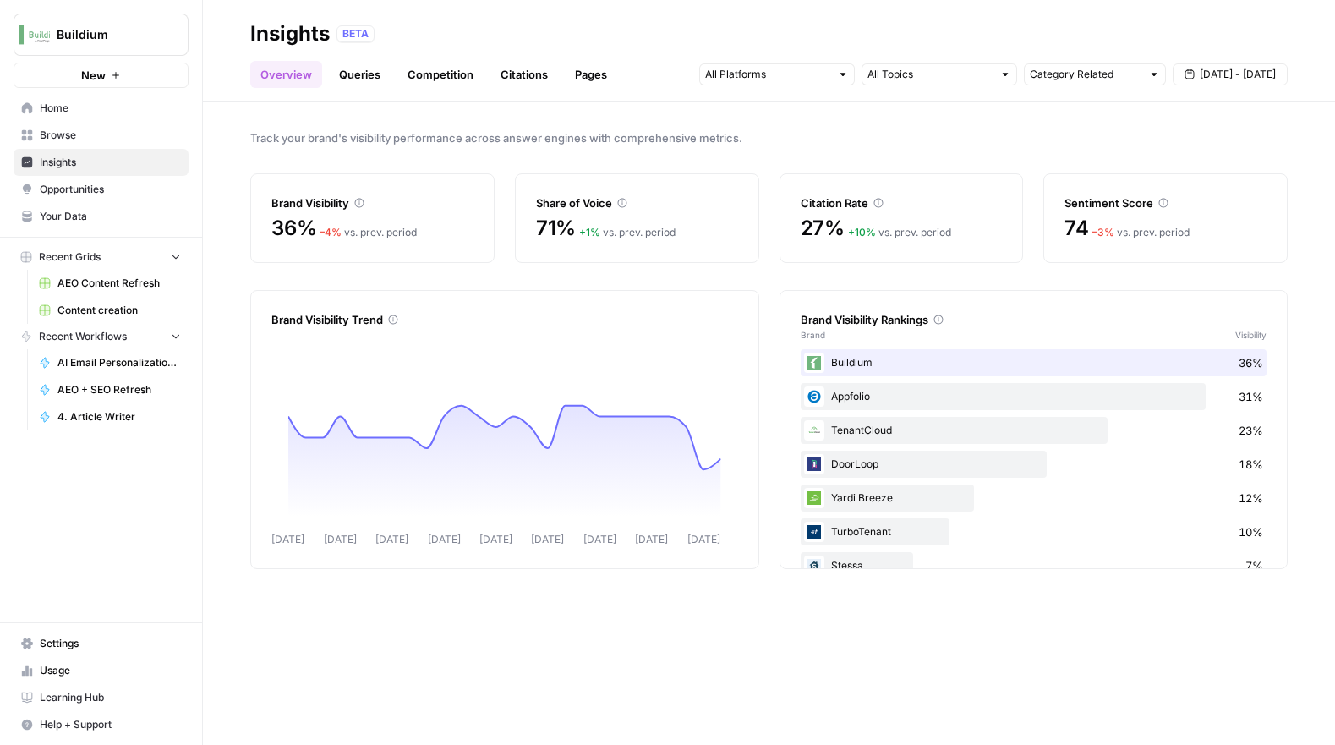
click at [432, 85] on link "Competition" at bounding box center [440, 74] width 86 height 27
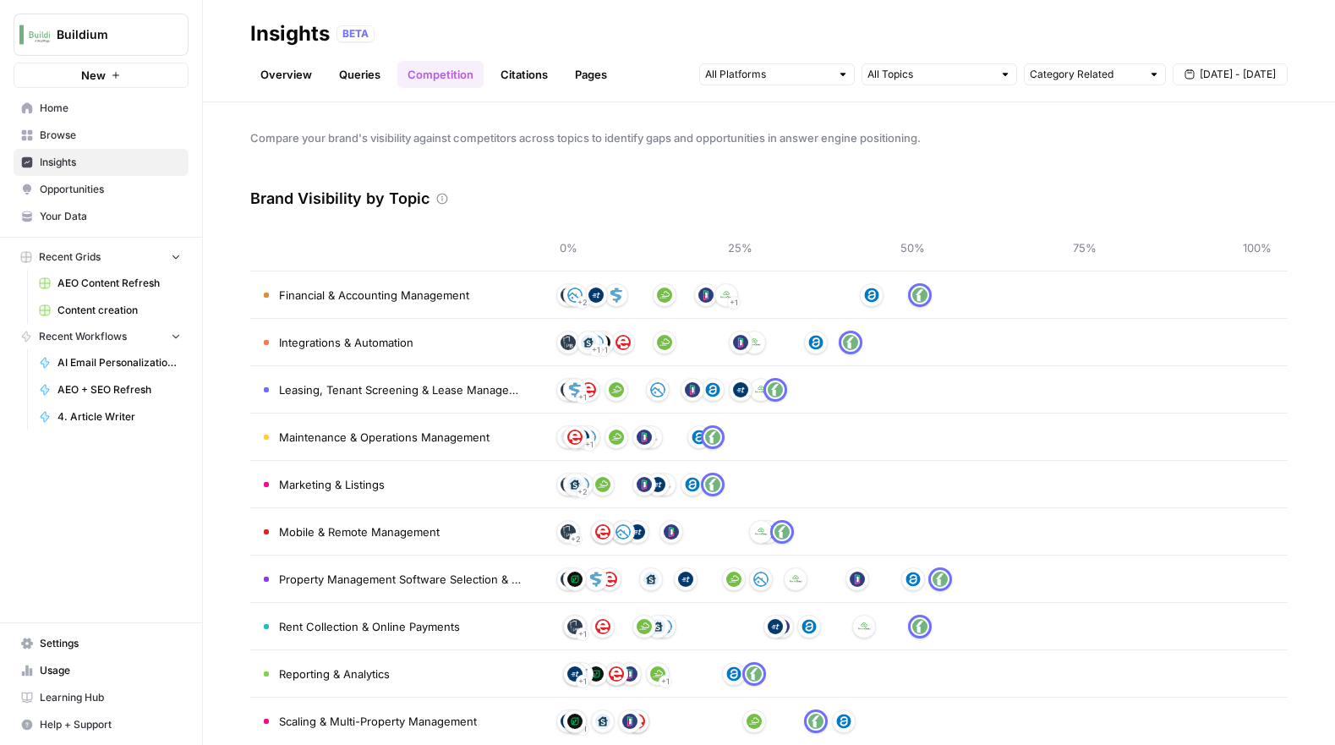
click at [526, 82] on link "Citations" at bounding box center [524, 74] width 68 height 27
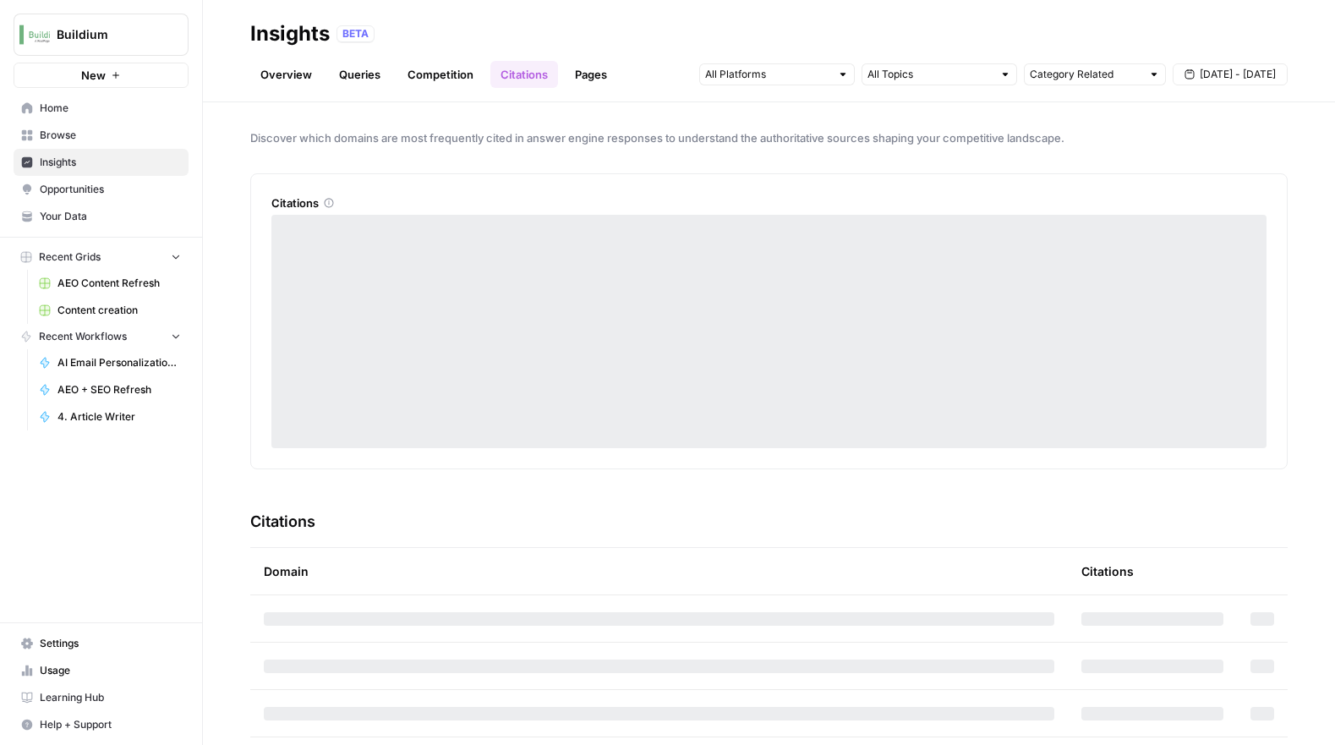
click at [445, 73] on link "Competition" at bounding box center [440, 74] width 86 height 27
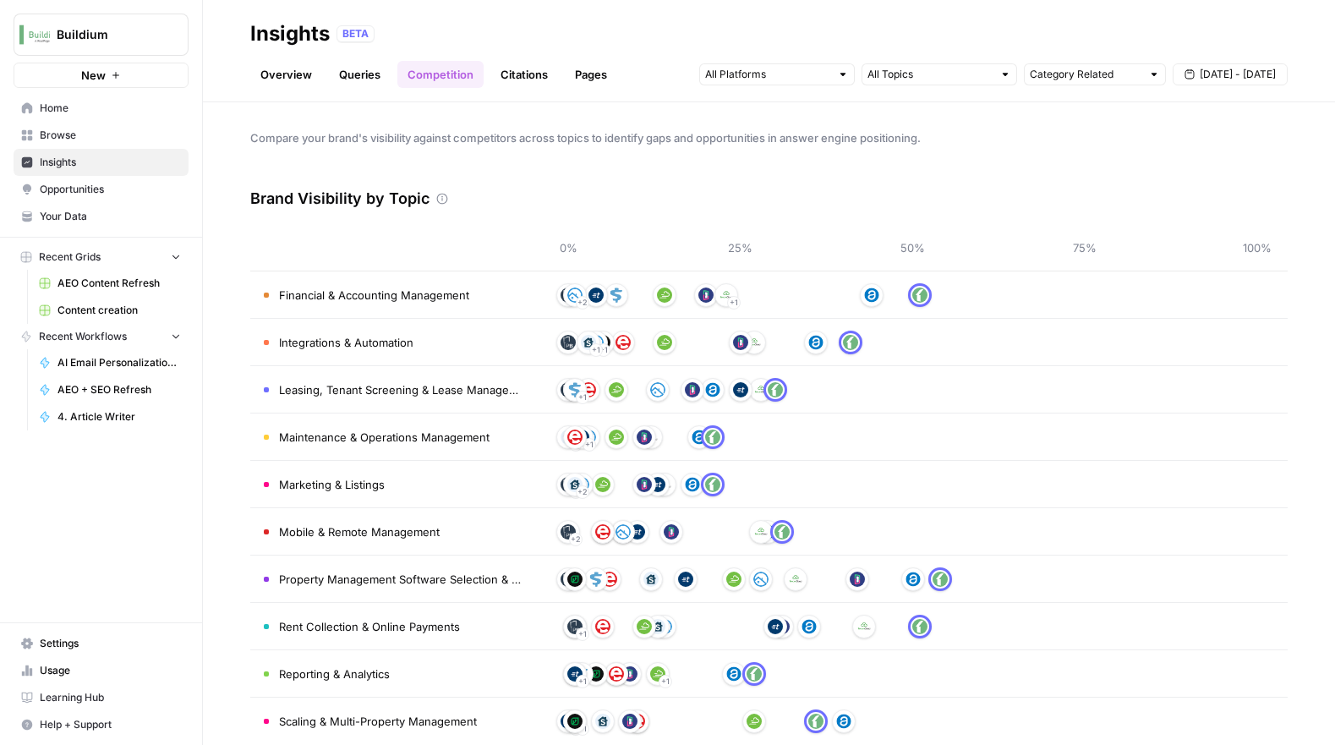
scroll to position [27, 0]
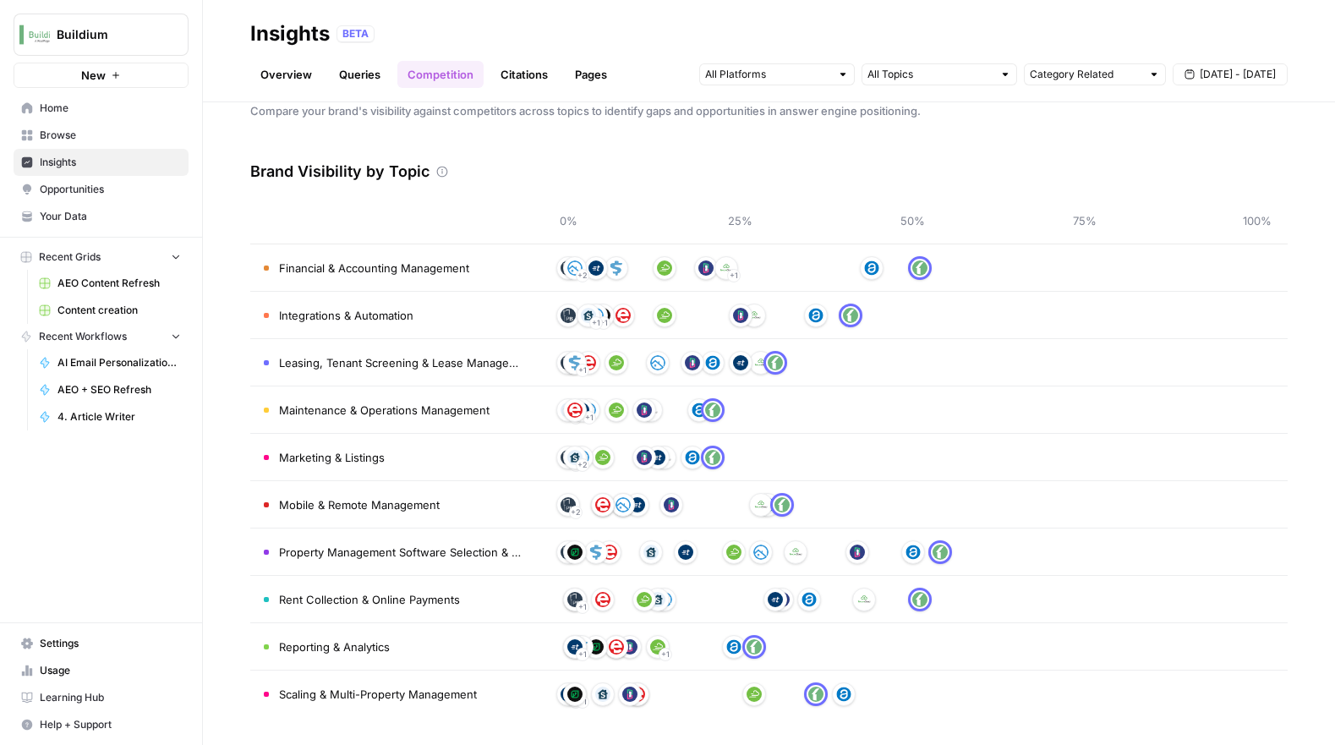
click at [365, 74] on link "Queries" at bounding box center [360, 74] width 62 height 27
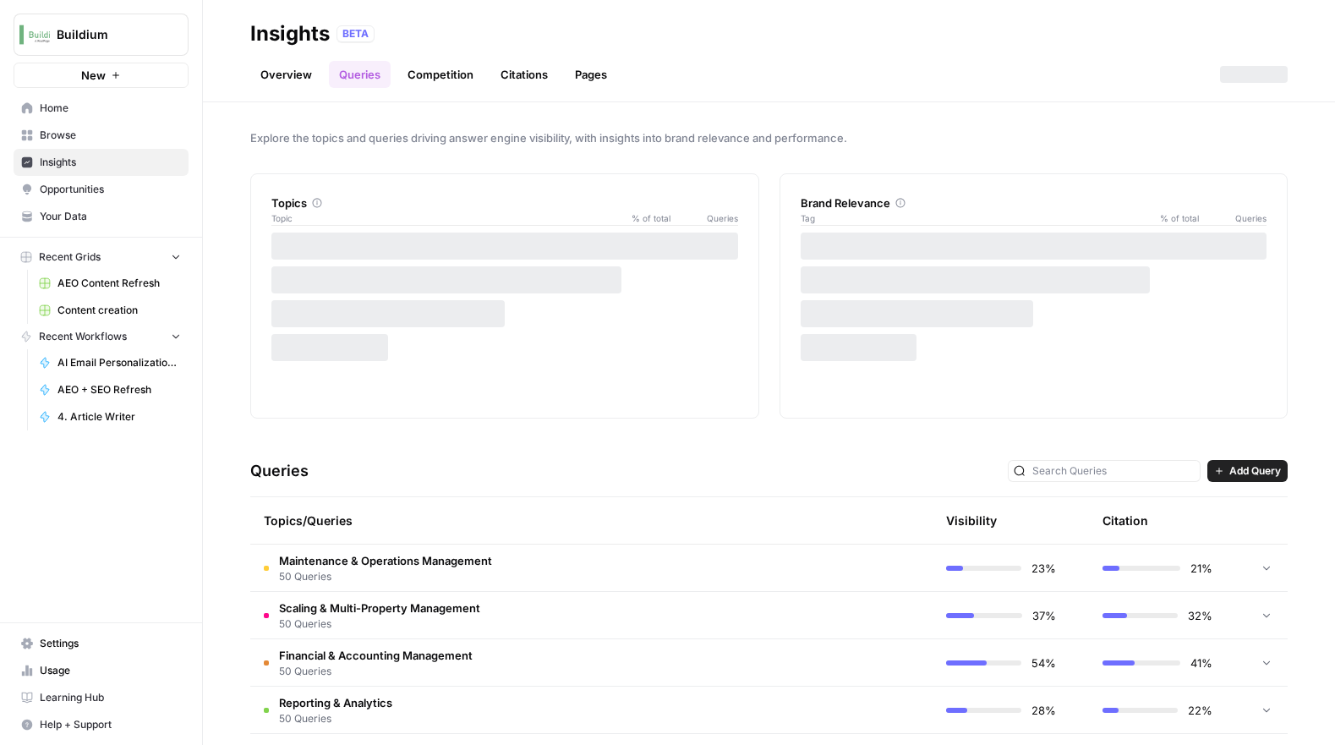
click at [1250, 472] on span "Add Query" at bounding box center [1255, 470] width 52 height 15
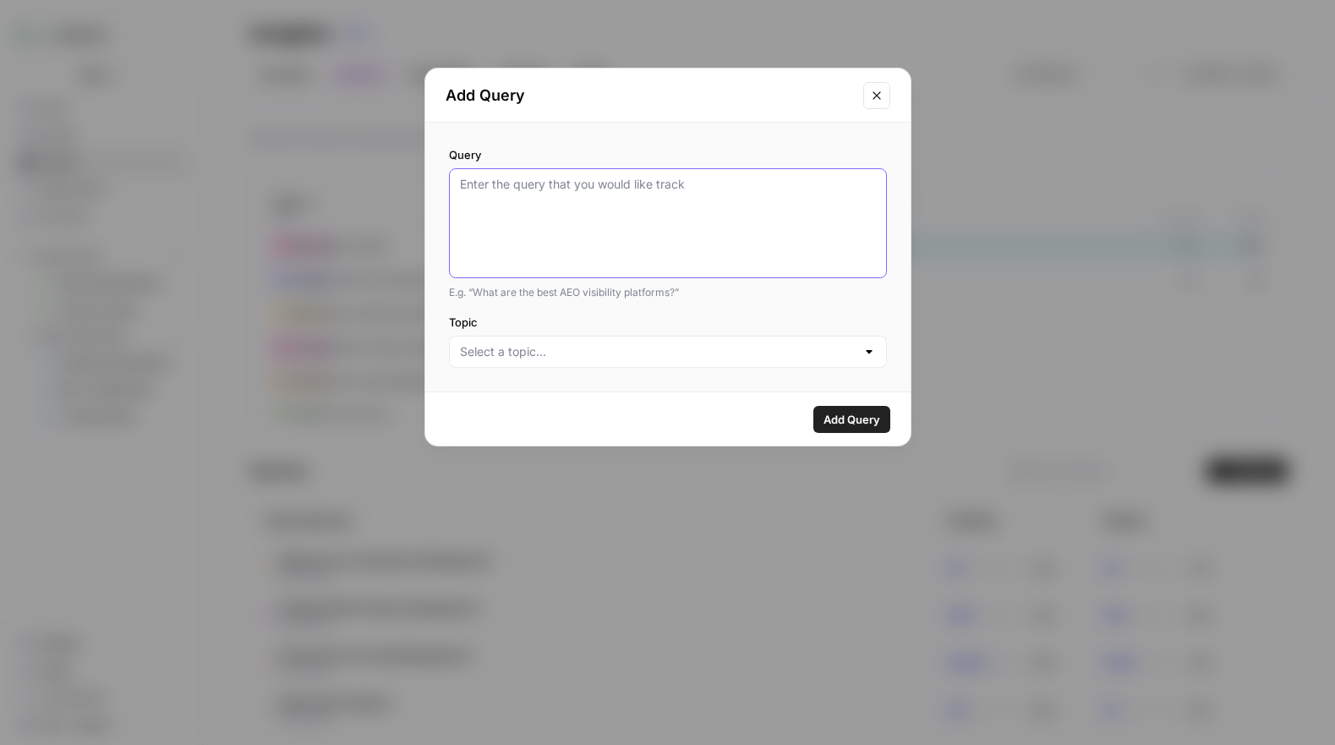
click at [646, 209] on textarea "Query" at bounding box center [668, 223] width 416 height 95
paste textarea "affordable housing application software affordable housing compliance software …"
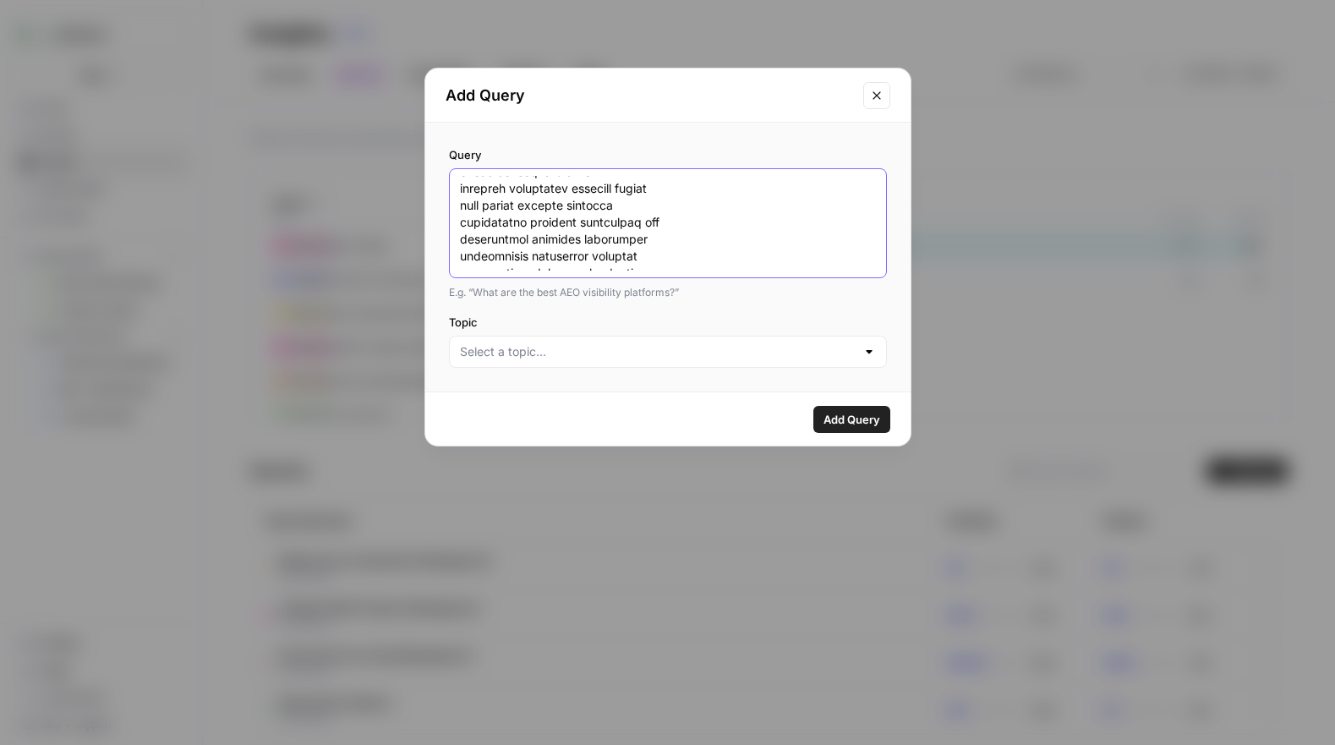
scroll to position [10320, 0]
type textarea "affordable housing application software affordable housing compliance software …"
click at [624, 347] on input "Topic" at bounding box center [658, 351] width 396 height 17
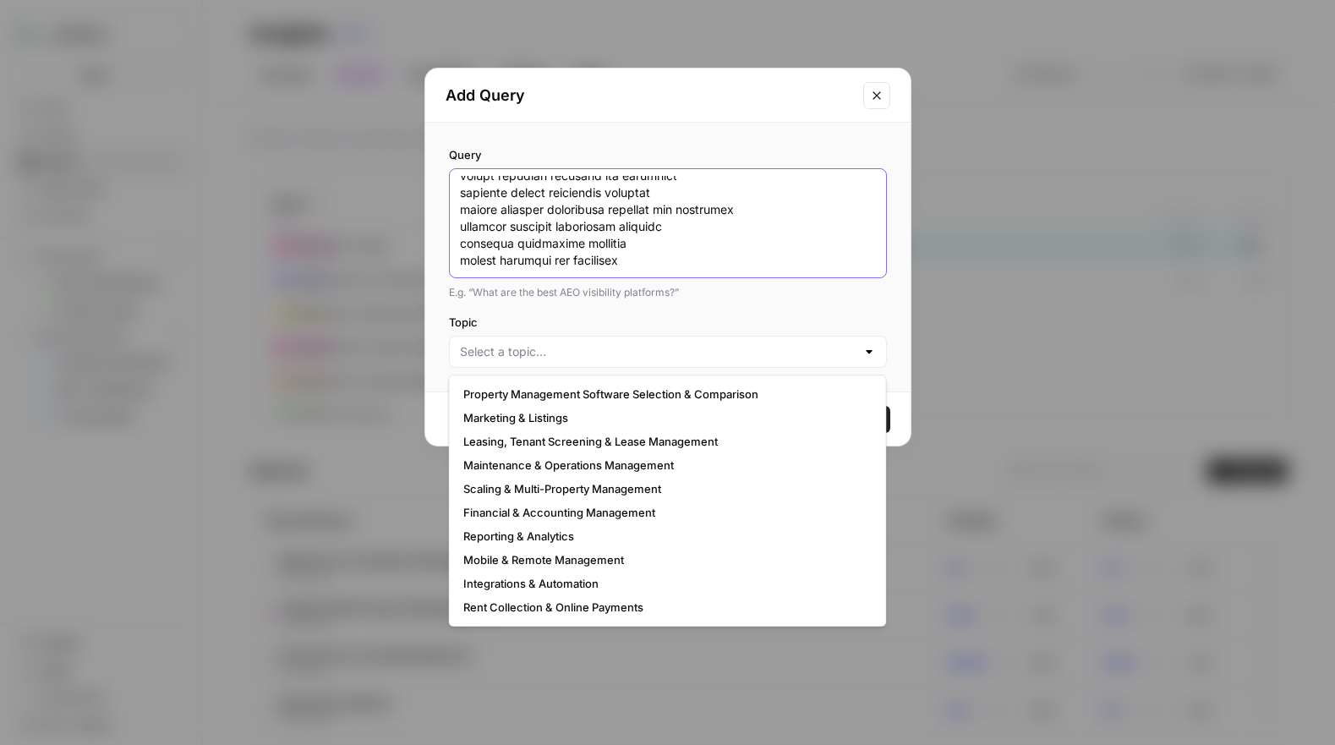
click at [735, 239] on textarea "Query" at bounding box center [668, 223] width 416 height 95
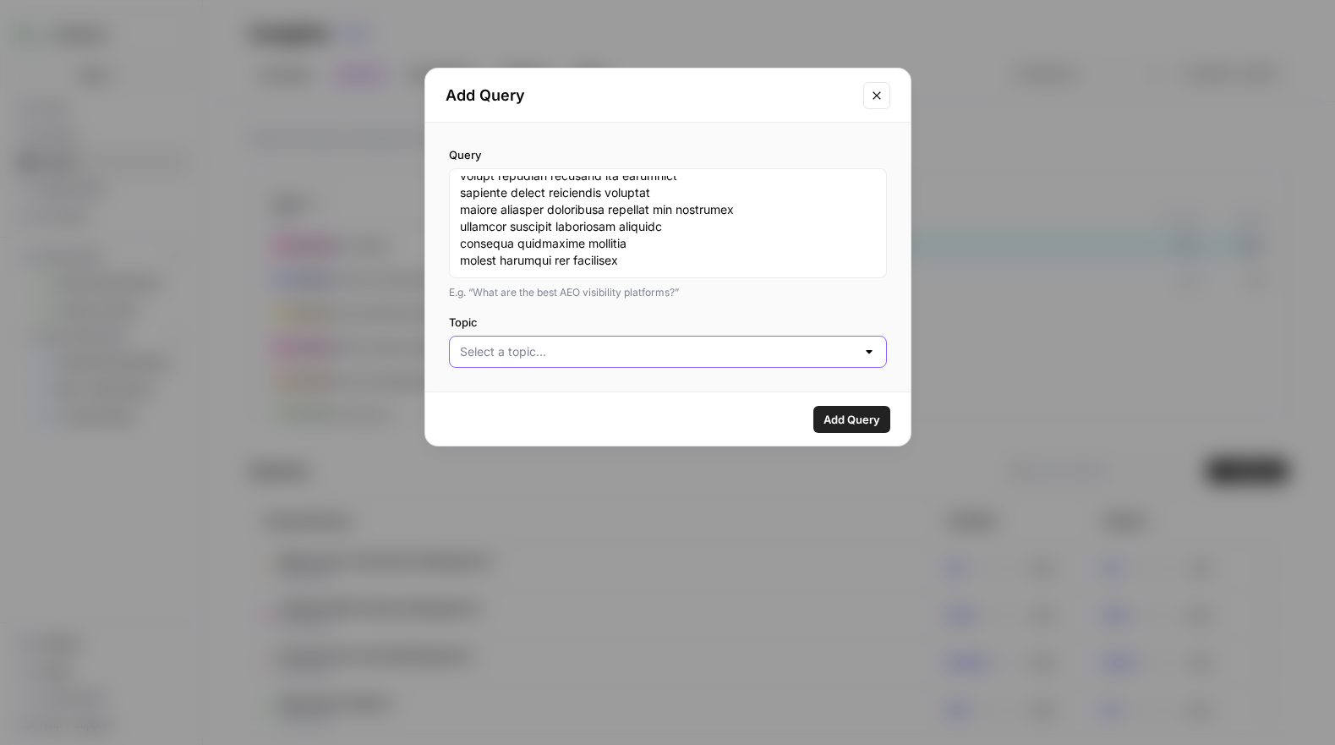
click at [724, 352] on input "Topic" at bounding box center [658, 351] width 396 height 17
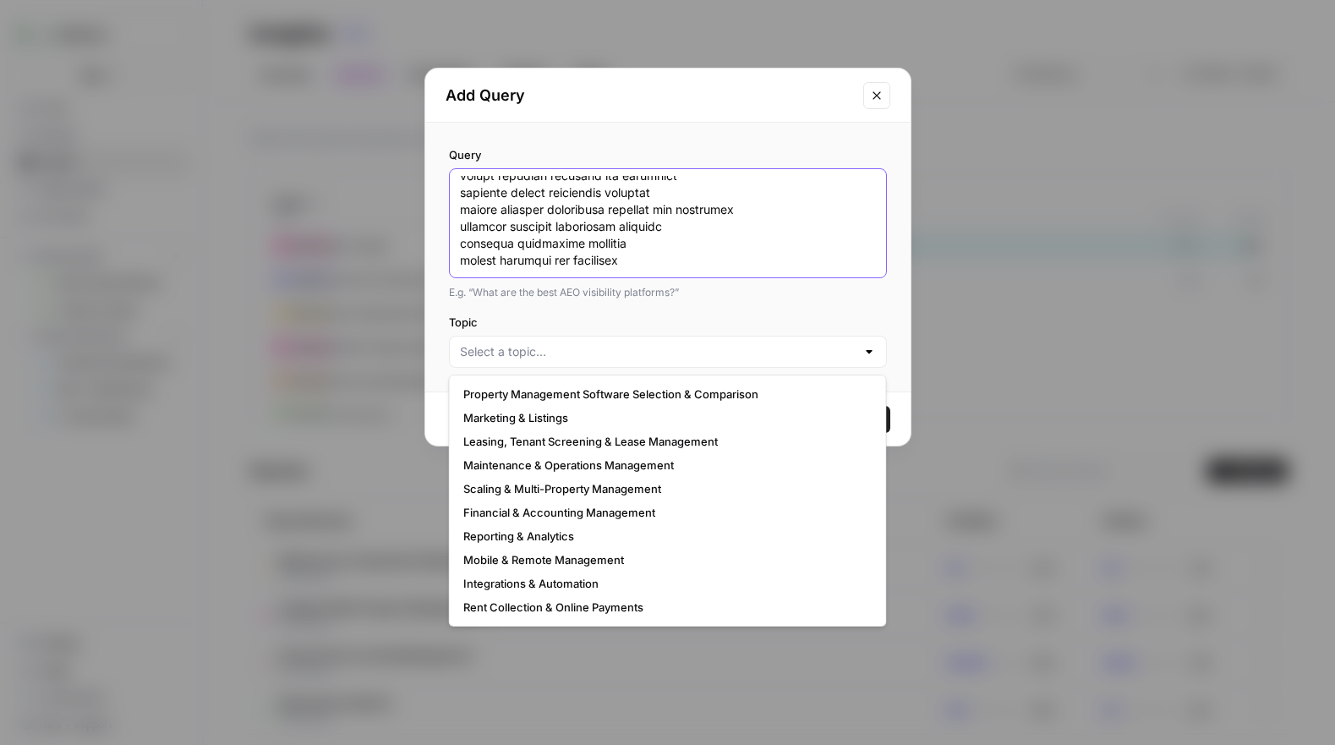
click at [678, 238] on textarea "Query" at bounding box center [668, 223] width 416 height 95
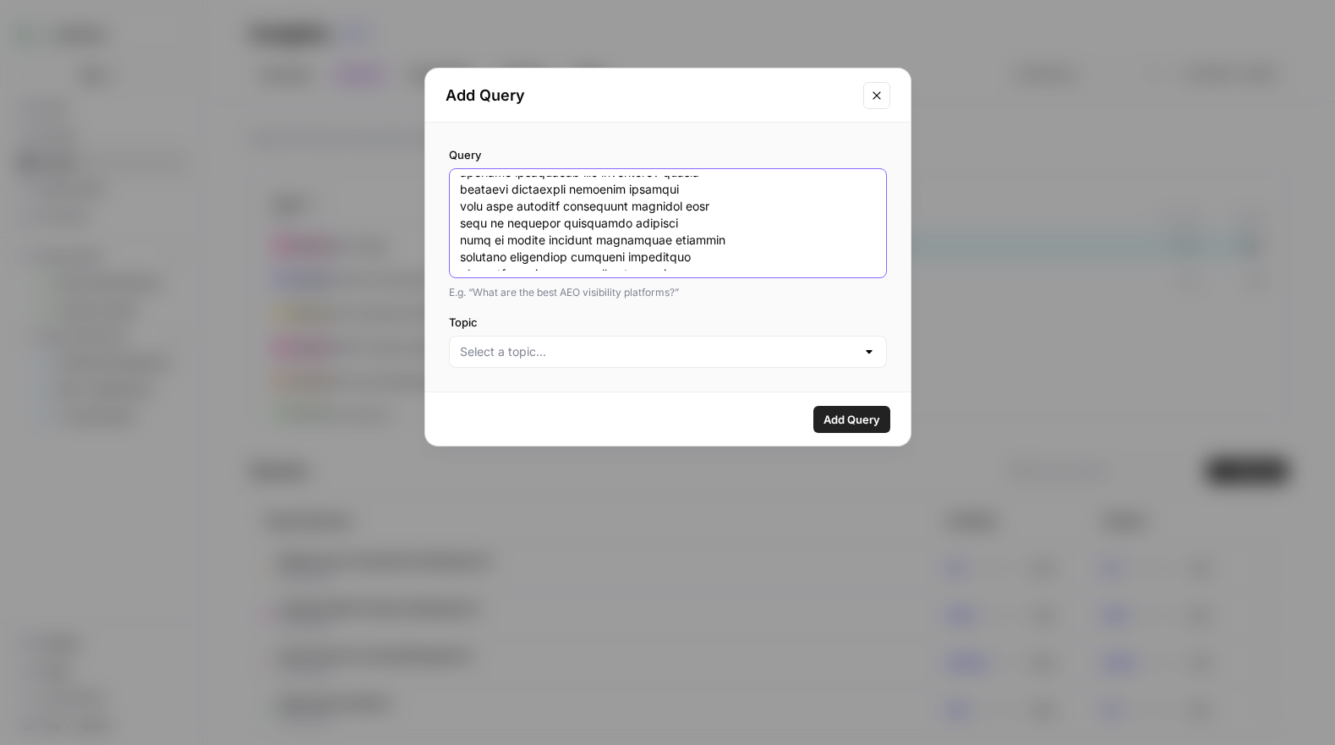
scroll to position [13369, 0]
click at [876, 94] on icon "Close modal" at bounding box center [877, 96] width 14 height 14
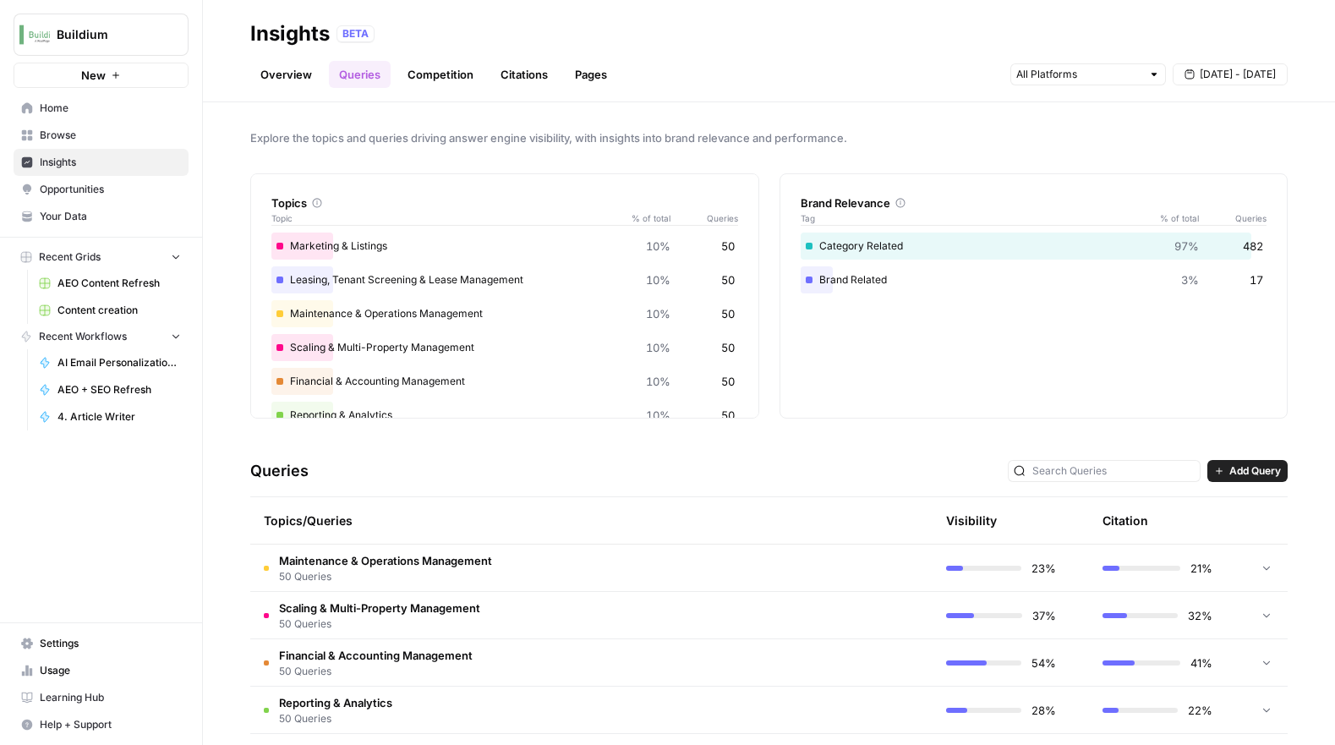
click at [1249, 478] on button "Add Query" at bounding box center [1247, 471] width 80 height 22
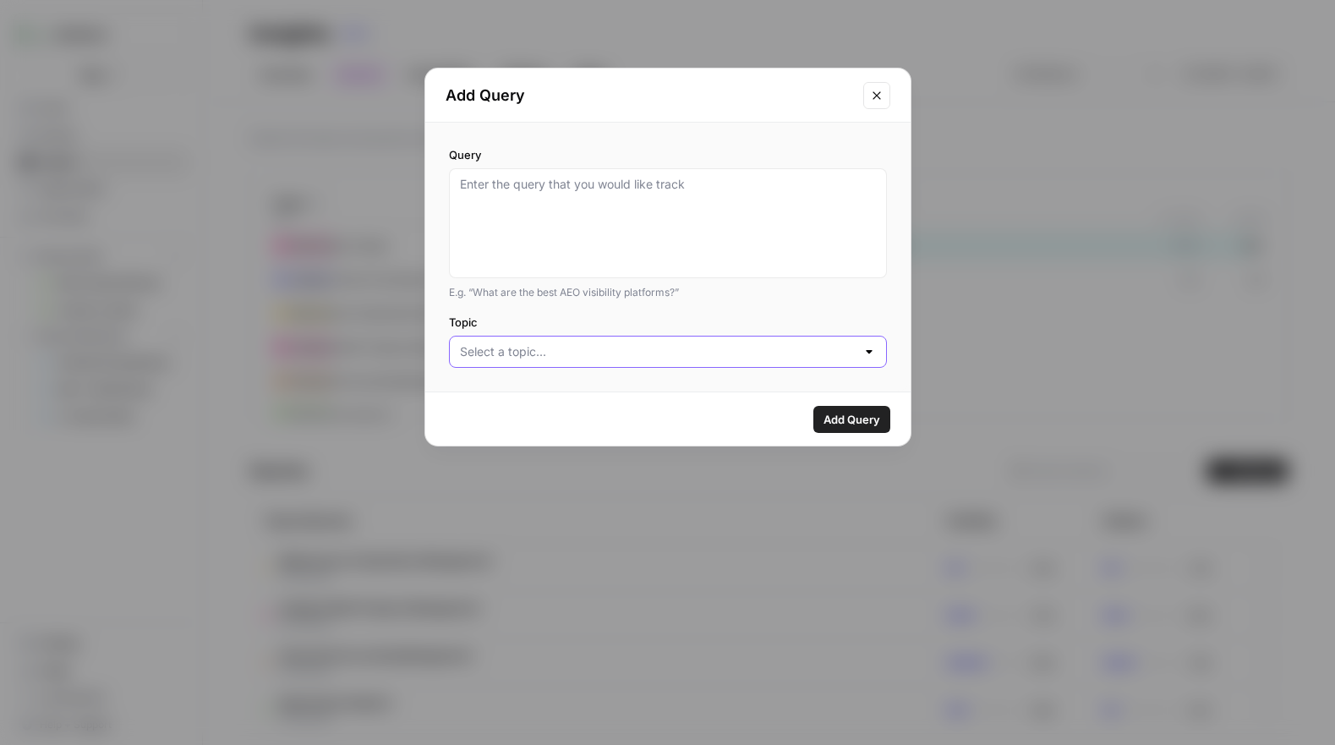
click at [851, 356] on input "Topic" at bounding box center [658, 351] width 396 height 17
click at [1004, 317] on div "Add Query Query E.g. “What are the best AEO visibility platforms?” Topic Add Qu…" at bounding box center [667, 372] width 1335 height 745
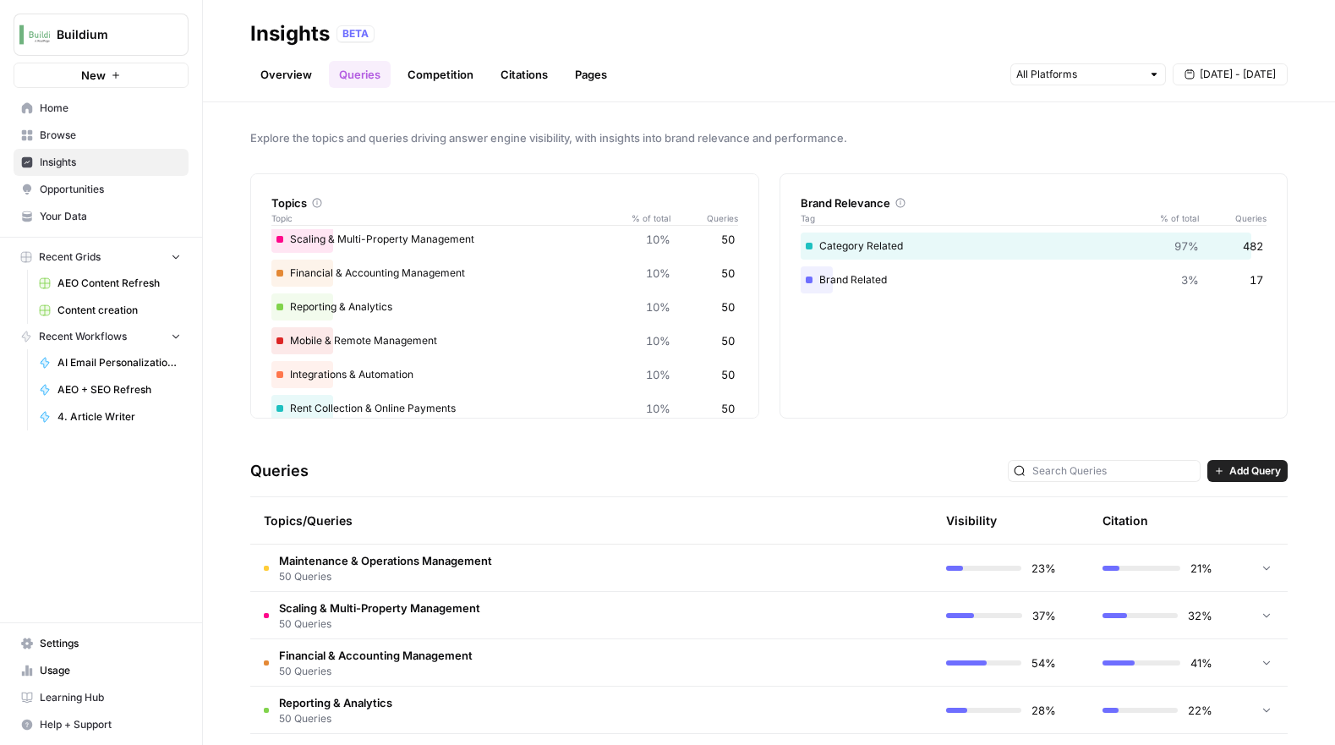
scroll to position [125, 0]
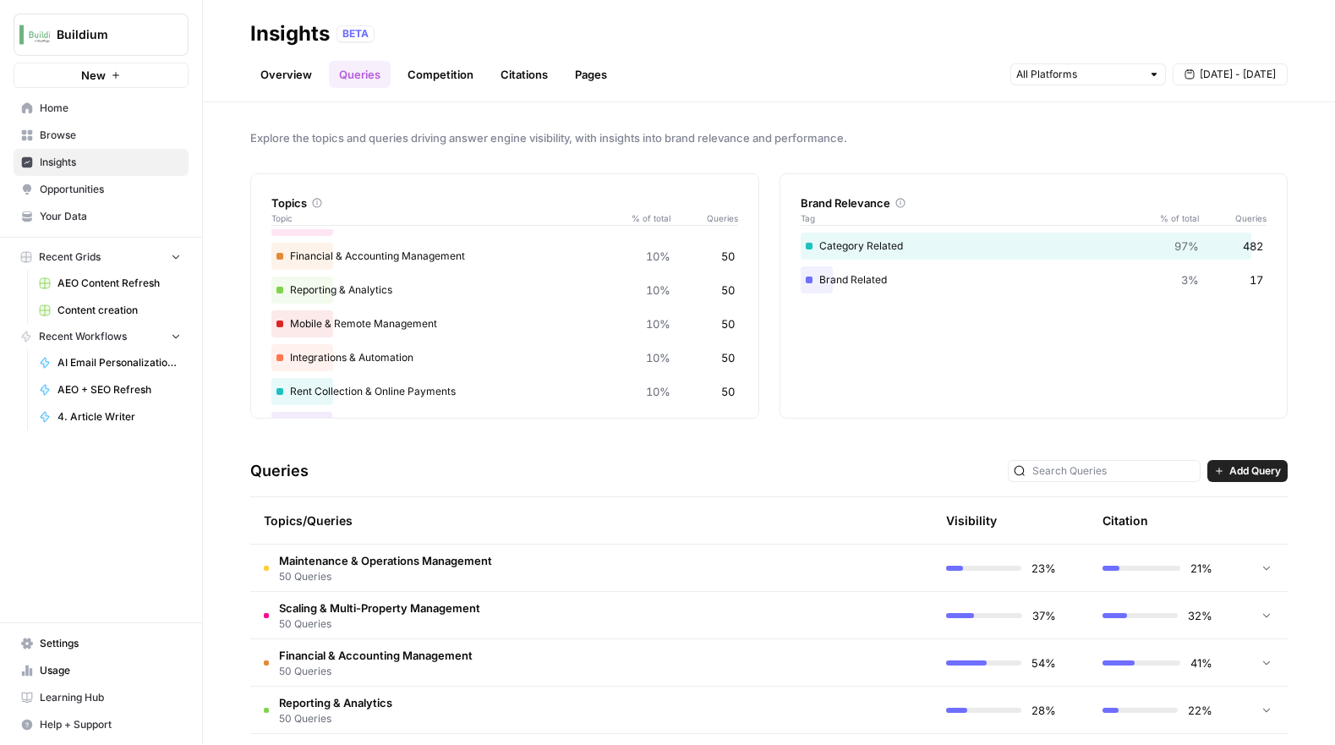
click at [58, 649] on span "Settings" at bounding box center [110, 643] width 141 height 15
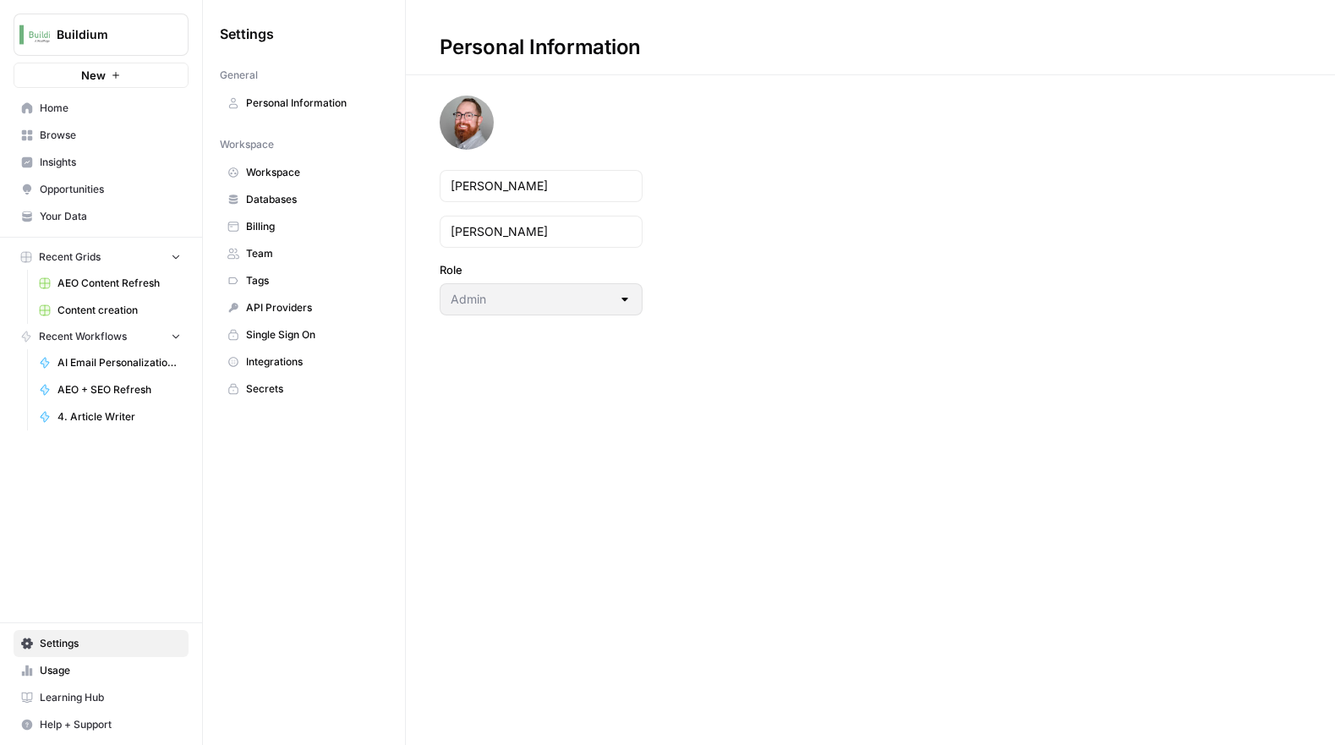
click at [90, 674] on span "Usage" at bounding box center [110, 670] width 141 height 15
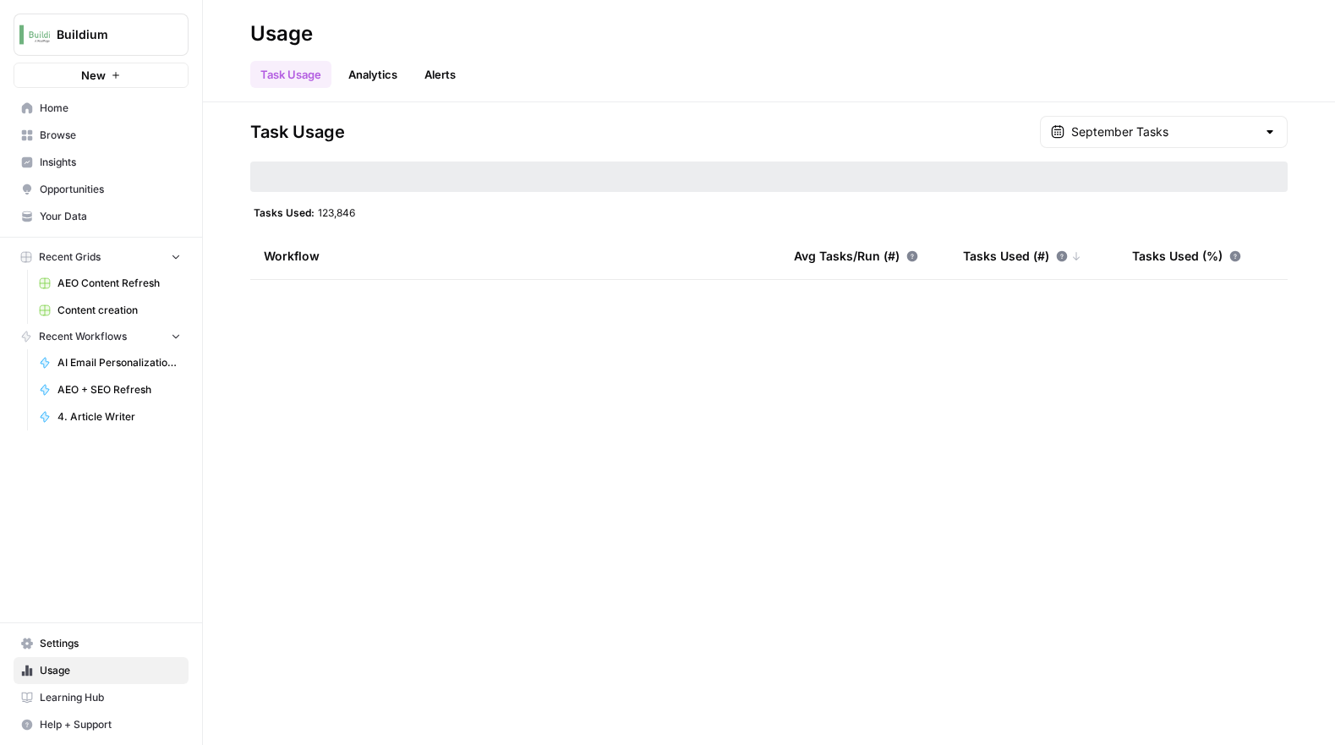
type input "September Tasks"
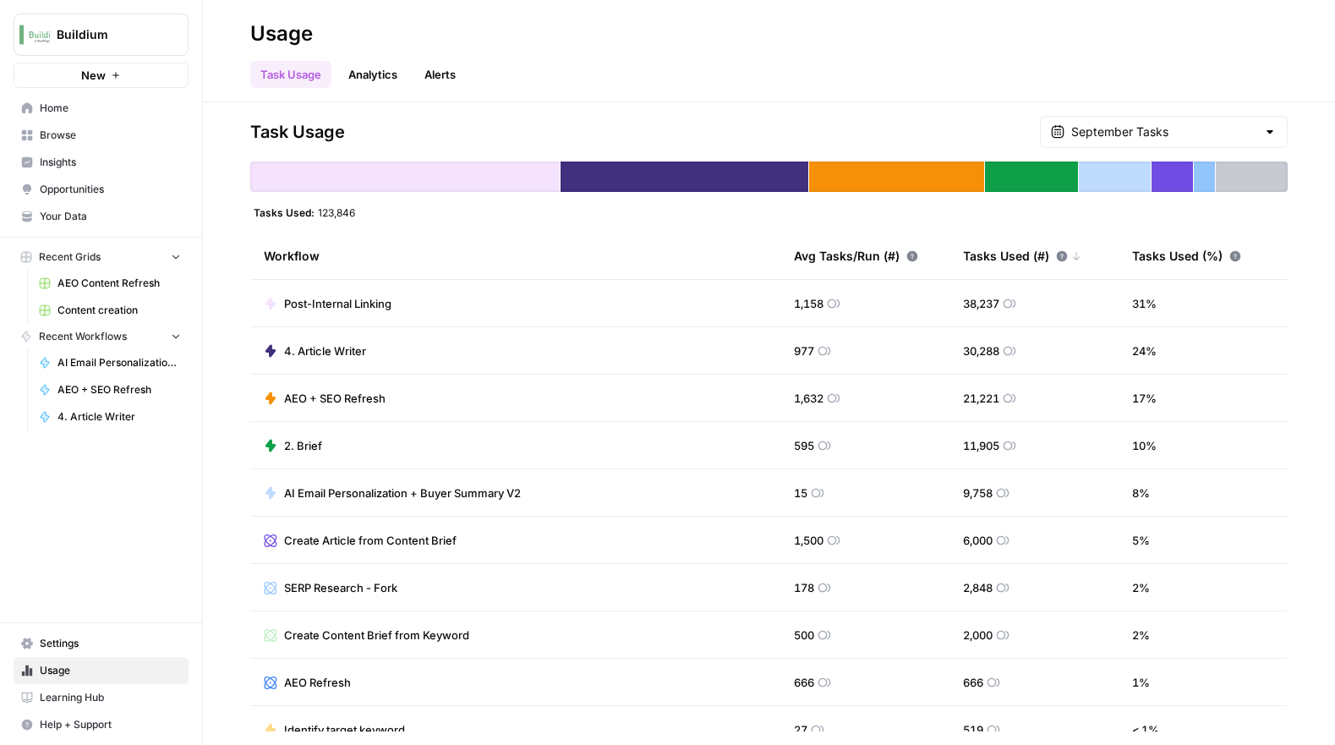
click at [88, 648] on span "Settings" at bounding box center [110, 643] width 141 height 15
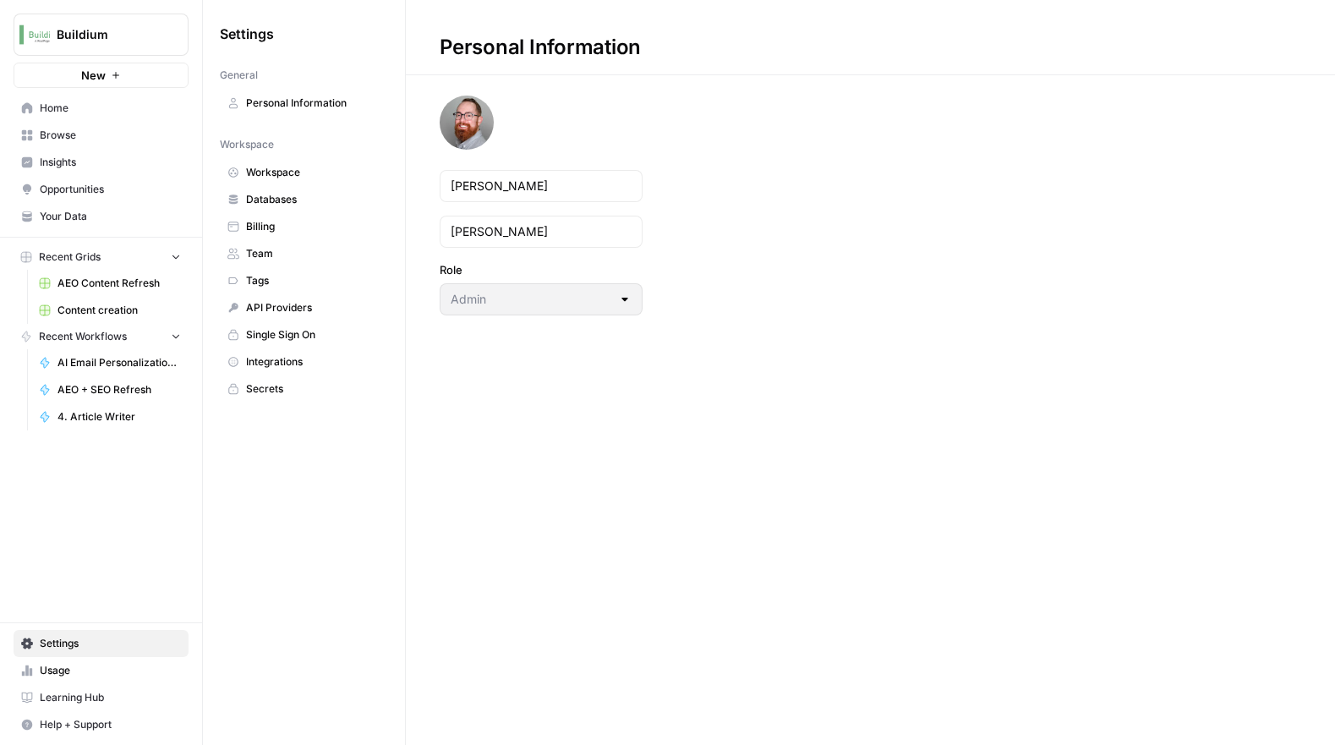
click at [95, 113] on span "Home" at bounding box center [110, 108] width 141 height 15
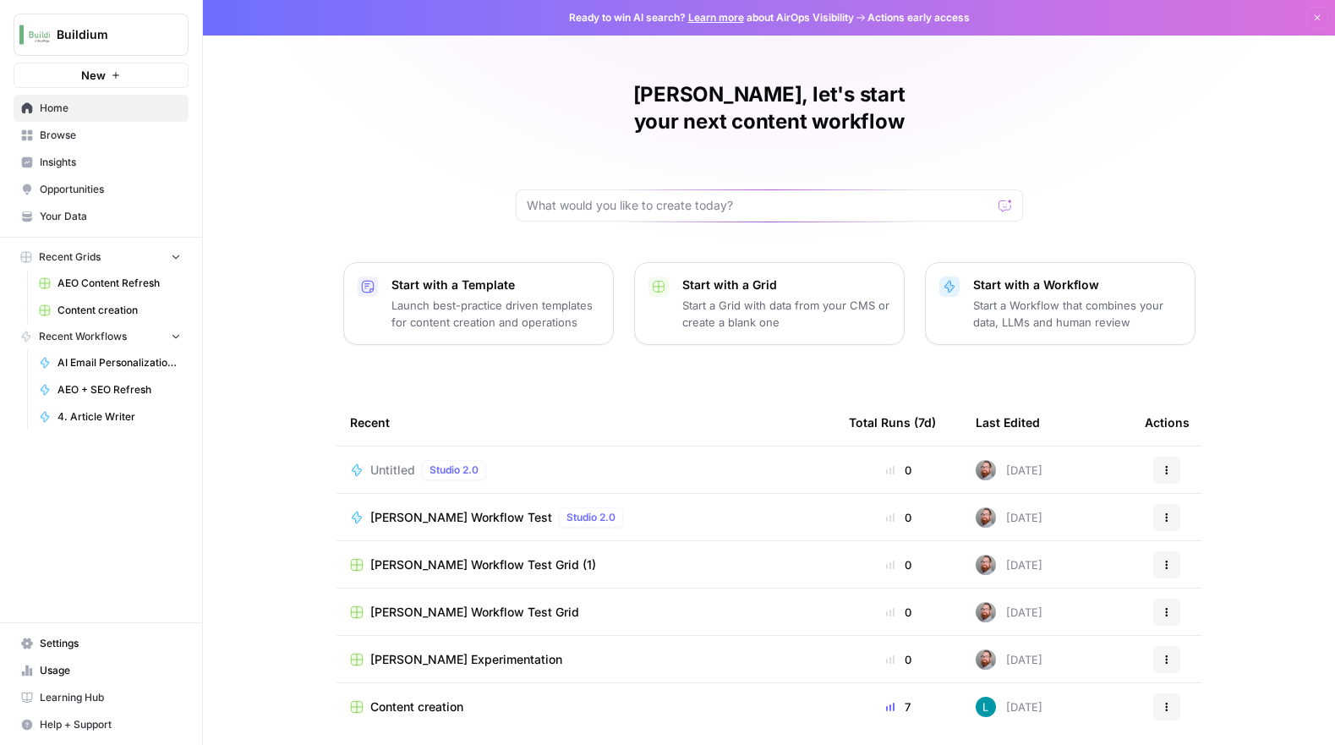
click at [90, 165] on span "Insights" at bounding box center [110, 162] width 141 height 15
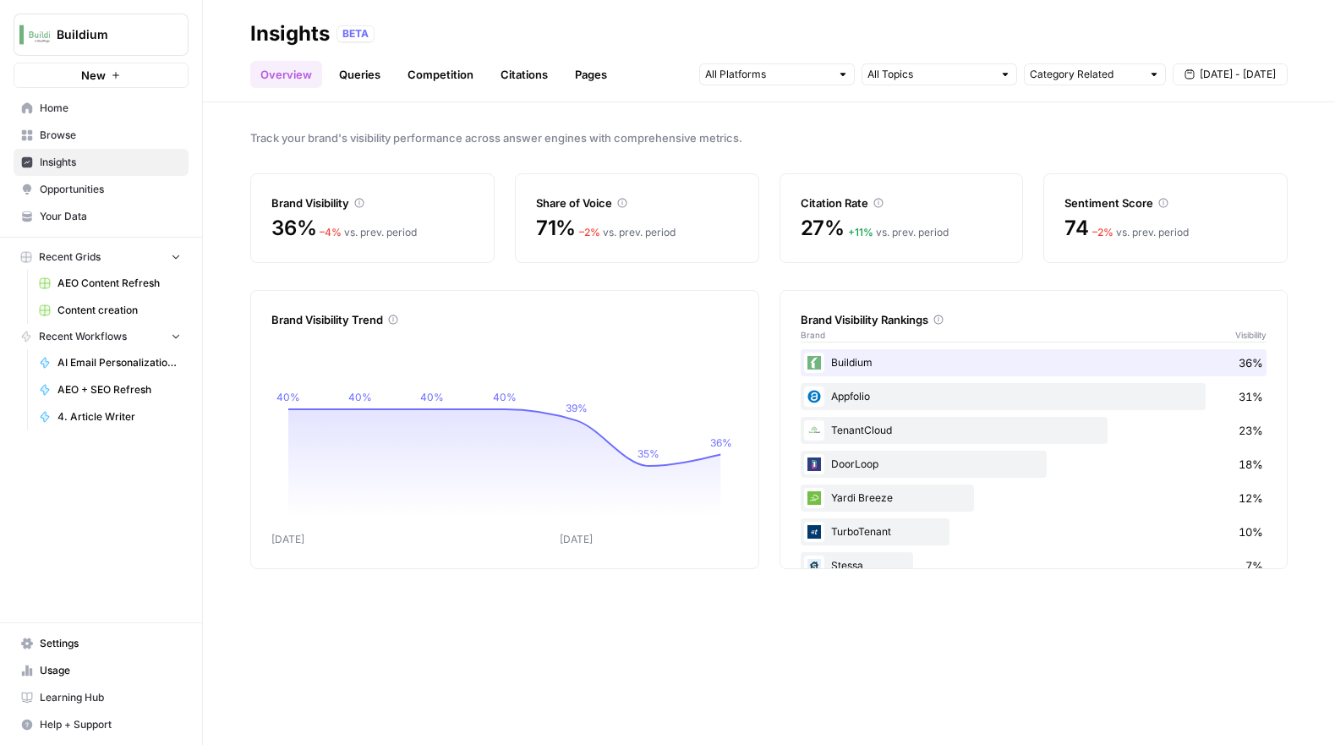
click at [371, 76] on link "Queries" at bounding box center [360, 74] width 62 height 27
